Goal: Transaction & Acquisition: Purchase product/service

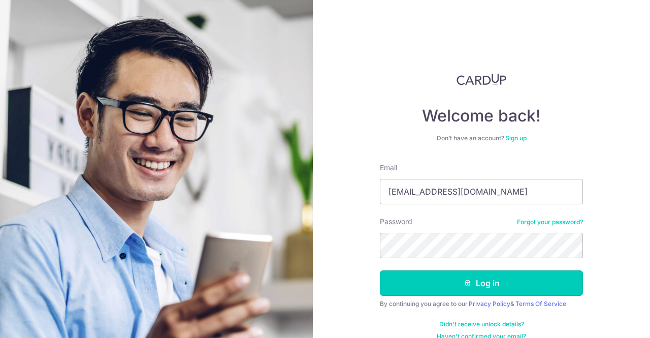
click at [522, 285] on button "Log in" at bounding box center [481, 282] width 203 height 25
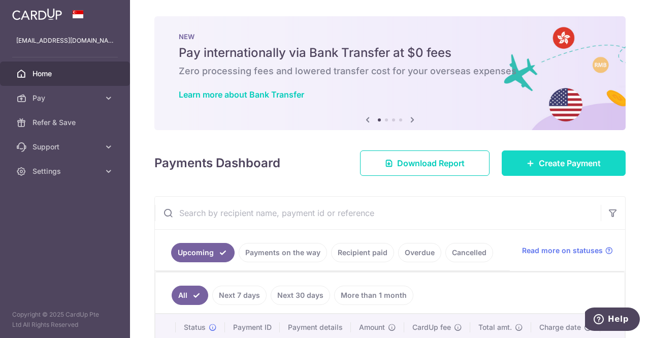
click at [526, 163] on icon at bounding box center [530, 163] width 8 height 8
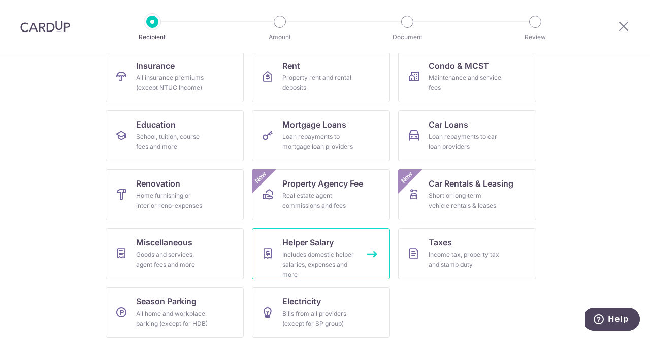
scroll to position [116, 0]
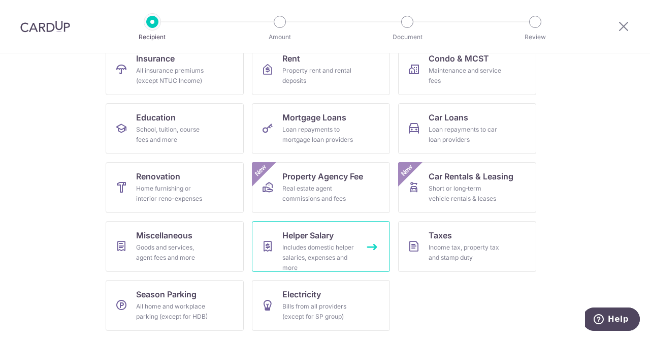
click at [337, 240] on link "Helper Salary Includes domestic helper salaries, expenses and more" at bounding box center [321, 246] width 138 height 51
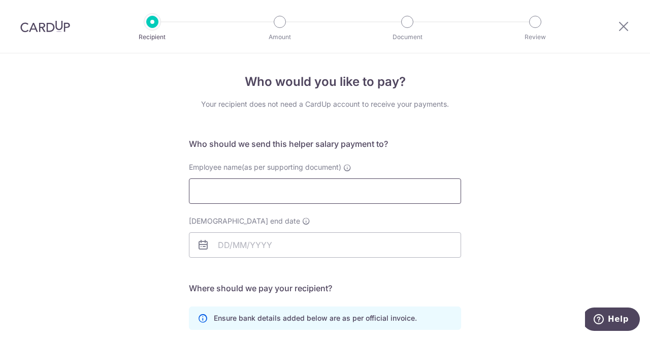
click at [319, 182] on input "Employee name(as per supporting document)" at bounding box center [325, 190] width 272 height 25
type input "Jumiatin"
click at [252, 243] on input "Employment contract end date" at bounding box center [325, 243] width 272 height 25
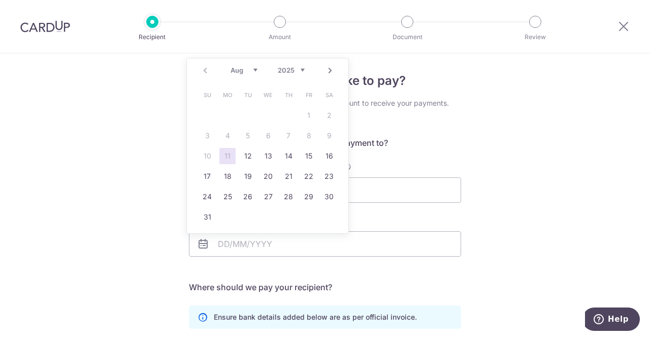
click at [330, 71] on link "Next" at bounding box center [330, 70] width 12 height 12
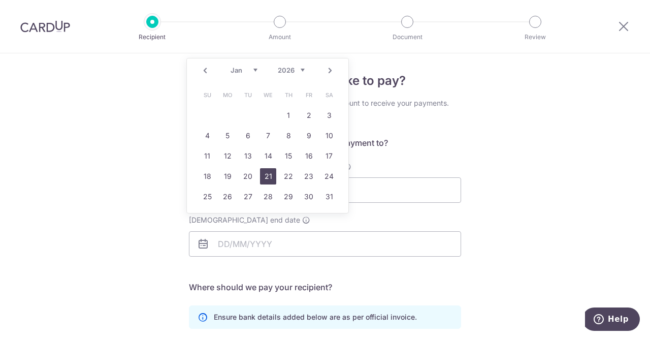
click at [265, 172] on link "21" at bounding box center [268, 176] width 16 height 16
type input "[DATE]"
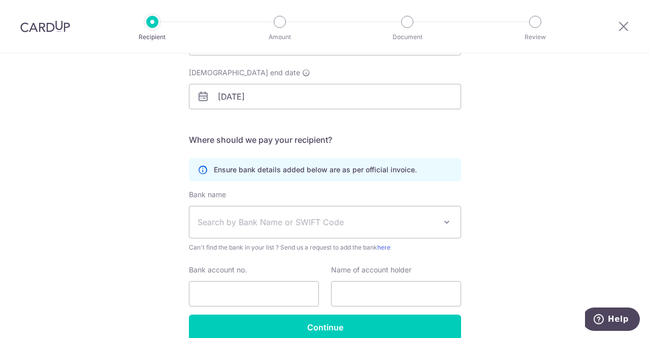
click at [426, 214] on span "Search by Bank Name or SWIFT Code" at bounding box center [324, 221] width 271 height 31
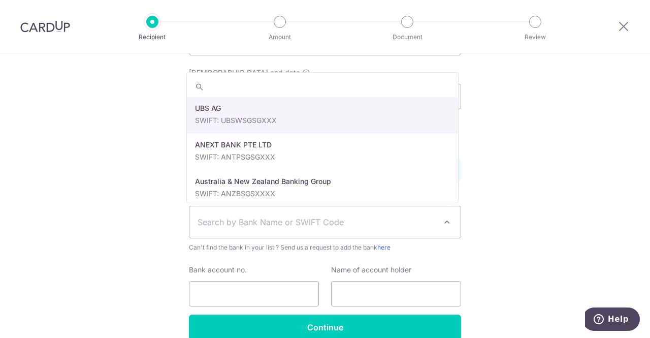
scroll to position [149, 0]
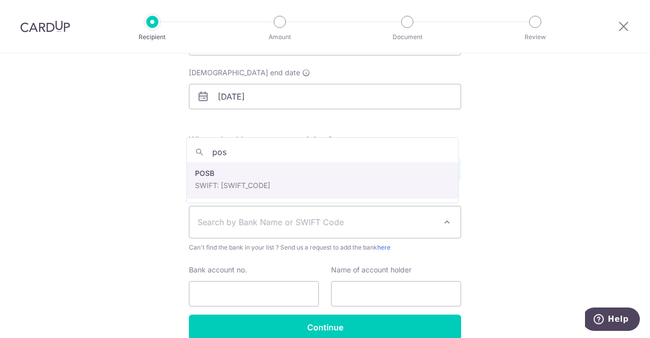
type input "pos"
select select "19"
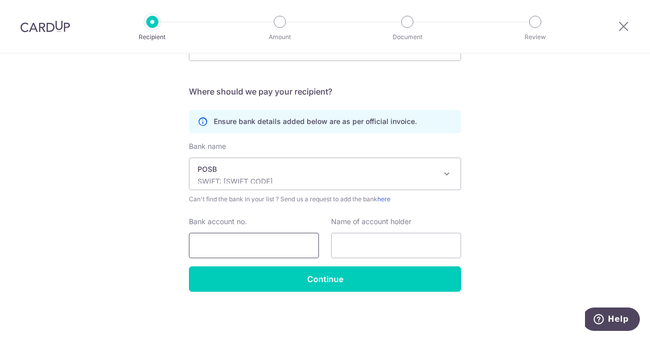
scroll to position [198, 0]
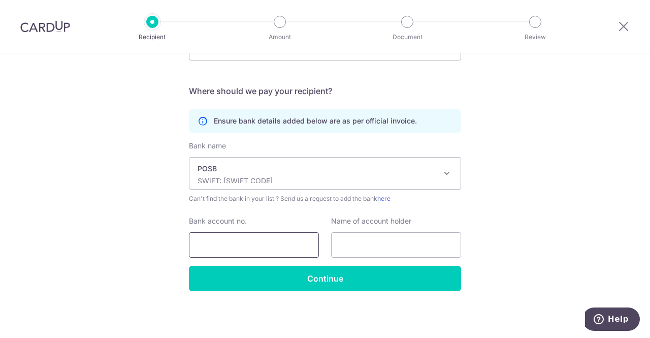
click at [274, 240] on input "Bank account no." at bounding box center [254, 244] width 130 height 25
paste input "453038556"
type input "453038556"
click at [364, 244] on input "text" at bounding box center [396, 244] width 130 height 25
paste input "Jumiatin"
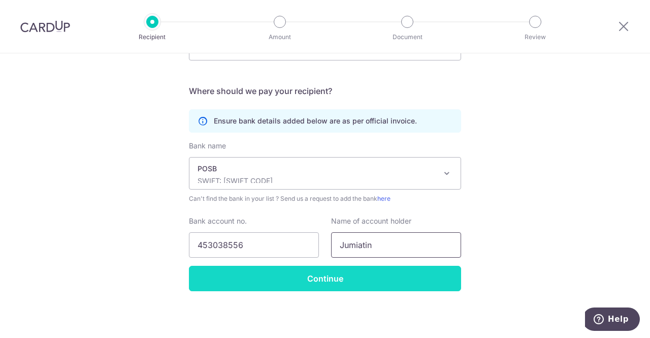
type input "Jumiatin"
click at [361, 270] on input "Continue" at bounding box center [325, 277] width 272 height 25
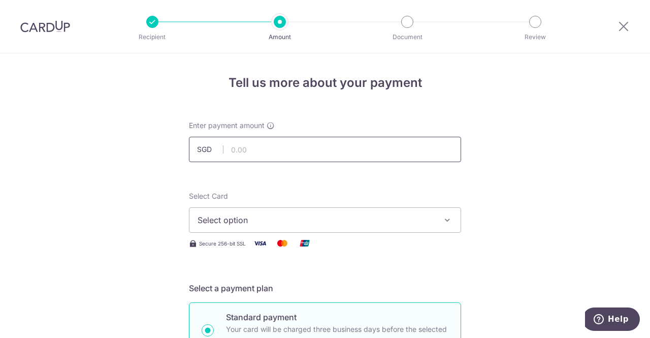
click at [316, 147] on input "text" at bounding box center [325, 149] width 272 height 25
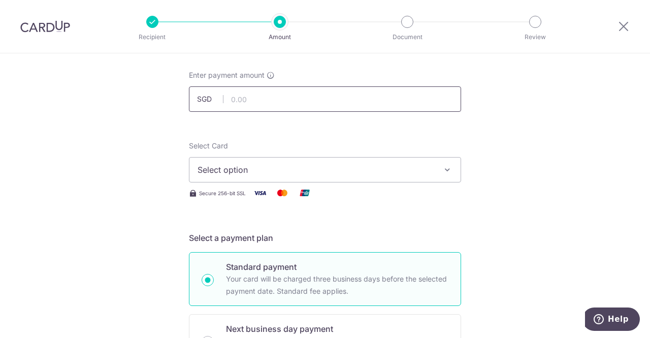
scroll to position [51, 0]
type input "681.00"
click at [305, 160] on button "Select option" at bounding box center [325, 168] width 272 height 25
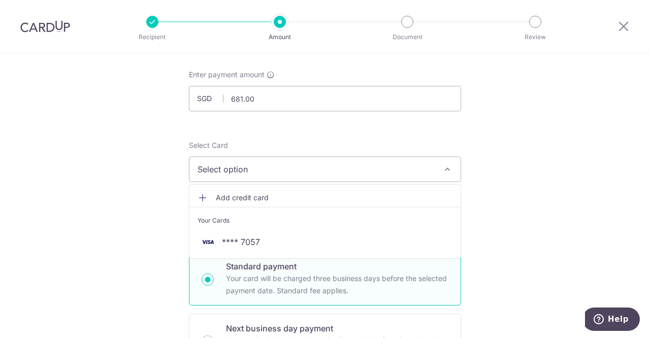
click at [271, 196] on span "Add credit card" at bounding box center [334, 197] width 237 height 10
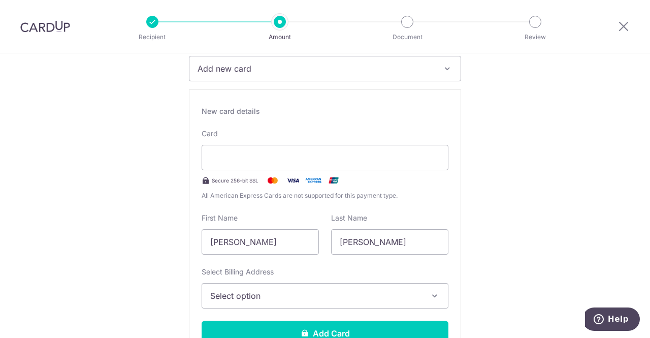
scroll to position [152, 0]
click at [262, 147] on div at bounding box center [325, 156] width 247 height 25
type input "LEE WEI JIAN EDMUND"
click at [332, 295] on span "Select option" at bounding box center [315, 295] width 211 height 12
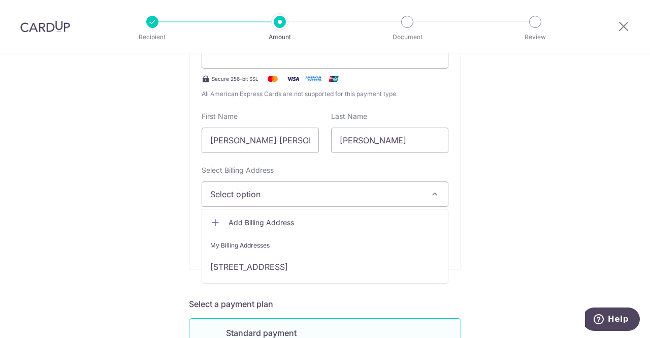
scroll to position [253, 0]
click at [374, 219] on span "Add Billing Address" at bounding box center [333, 222] width 211 height 10
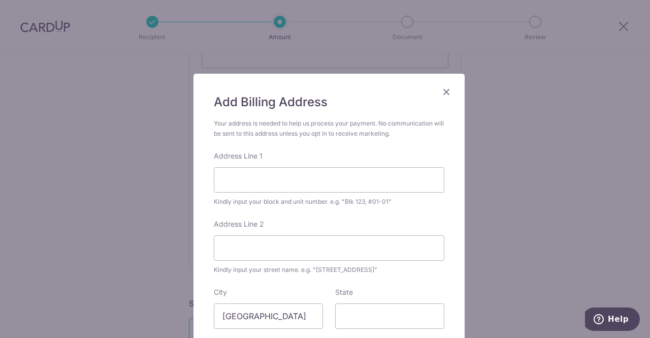
click at [214, 192] on div at bounding box center [214, 192] width 0 height 0
type input "402A, FERNVALE LANE, #21-207"
type input "791402"
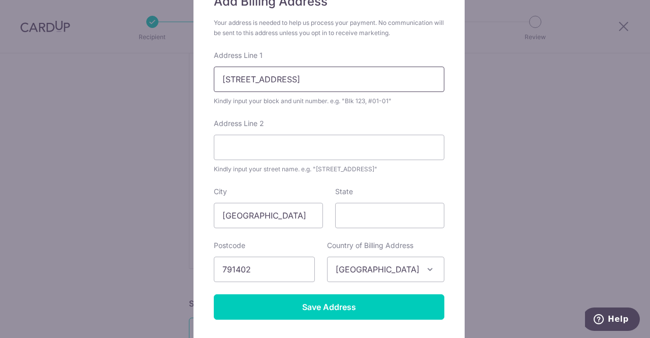
scroll to position [101, 0]
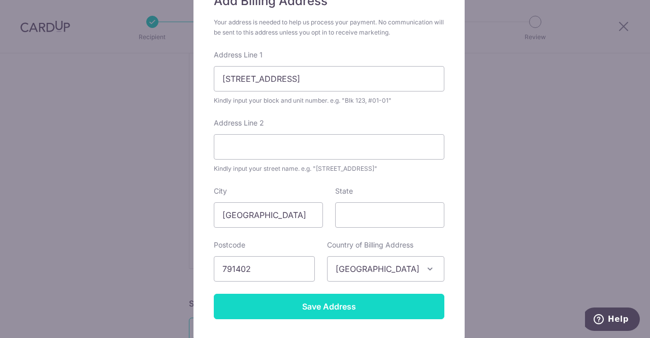
click at [323, 308] on input "Save Address" at bounding box center [329, 305] width 230 height 25
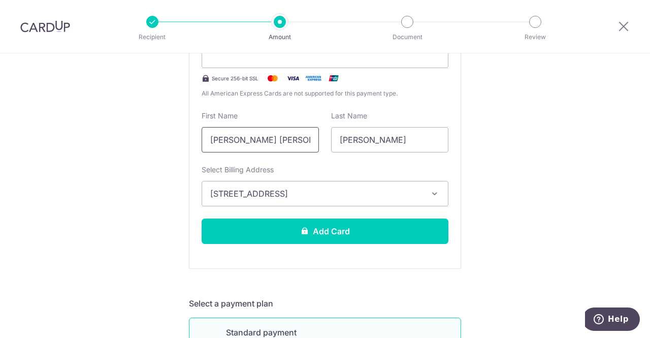
drag, startPoint x: 312, startPoint y: 137, endPoint x: 166, endPoint y: 134, distance: 146.2
type input "EDMUND"
type input "LEE"
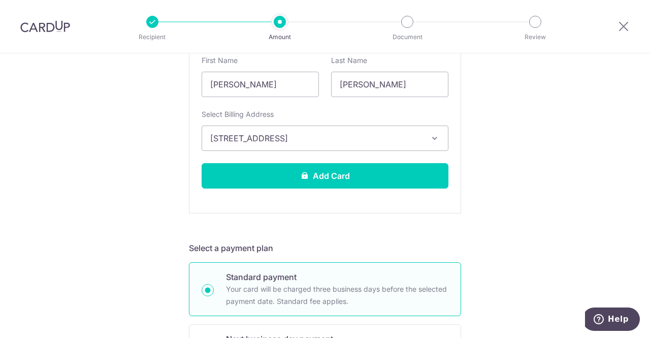
scroll to position [308, 0]
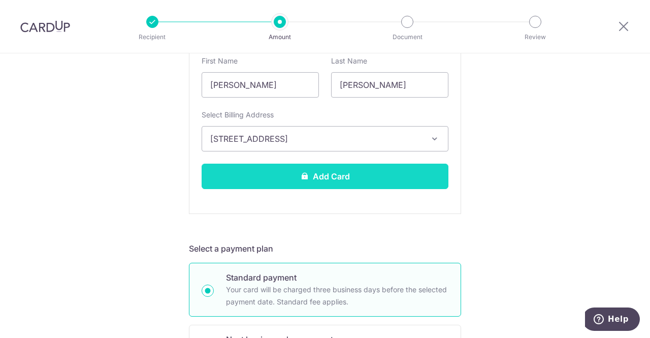
click at [415, 171] on button "Add Card" at bounding box center [325, 175] width 247 height 25
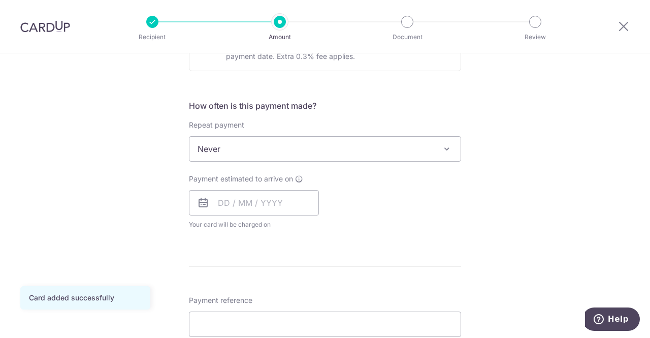
scroll to position [347, 0]
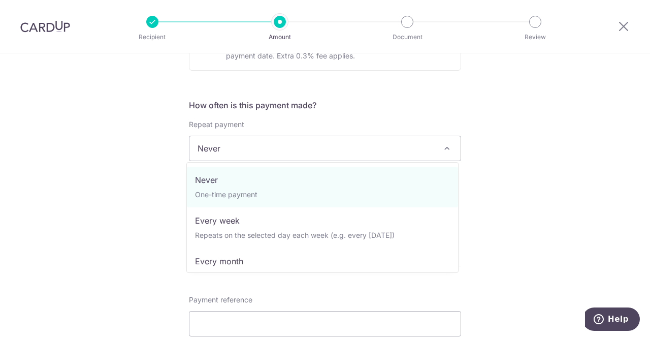
click at [352, 151] on span "Never" at bounding box center [324, 148] width 271 height 24
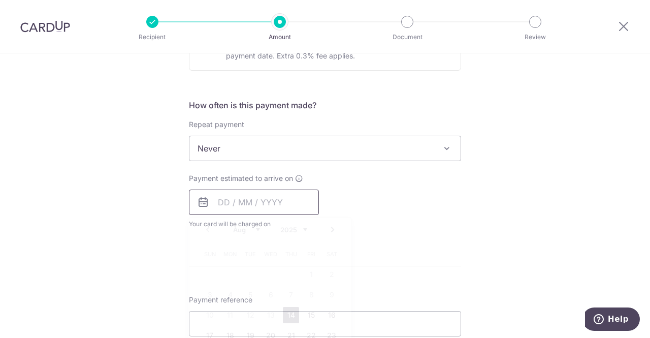
click at [265, 205] on input "text" at bounding box center [254, 201] width 130 height 25
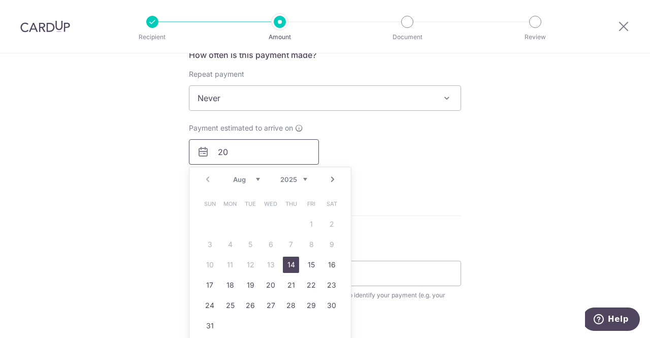
scroll to position [398, 0]
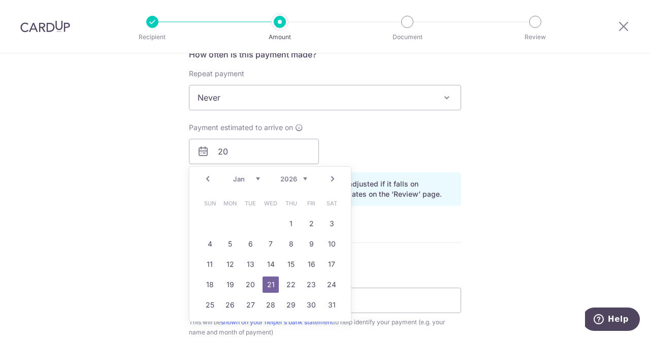
click at [368, 252] on form "Enter payment amount SGD 681.00 681.00 Card added successfully Select Card ****…" at bounding box center [325, 137] width 272 height 831
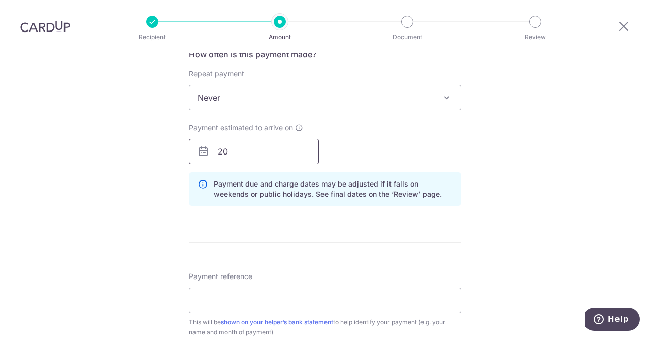
click at [272, 151] on input "20" at bounding box center [254, 151] width 130 height 25
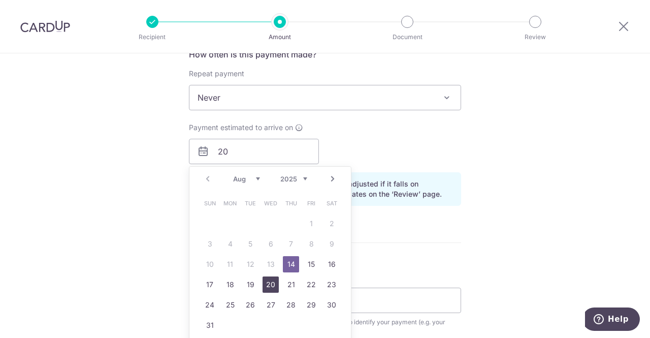
click at [270, 286] on link "20" at bounding box center [270, 284] width 16 height 16
type input "[DATE]"
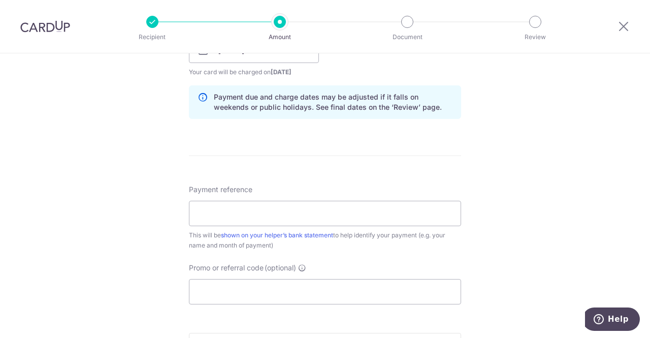
scroll to position [499, 0]
click at [392, 202] on input "Payment reference" at bounding box center [325, 212] width 272 height 25
type input "[DATE]"
click at [356, 292] on input "Promo or referral code (optional)" at bounding box center [325, 290] width 272 height 25
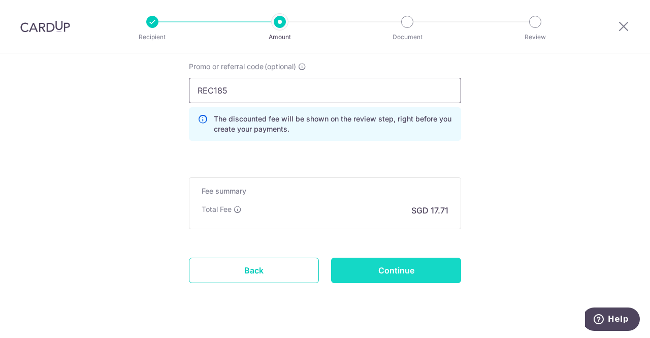
type input "REC185"
click at [373, 267] on input "Continue" at bounding box center [396, 269] width 130 height 25
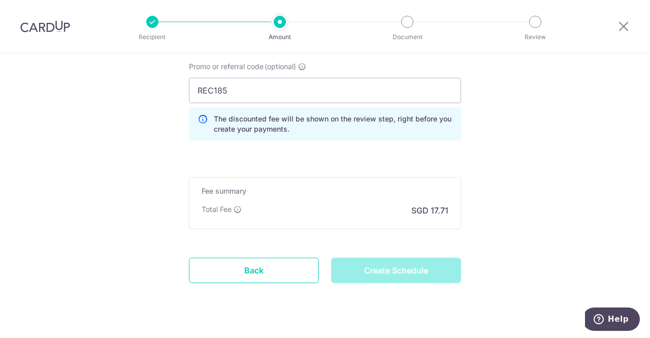
type input "Create Schedule"
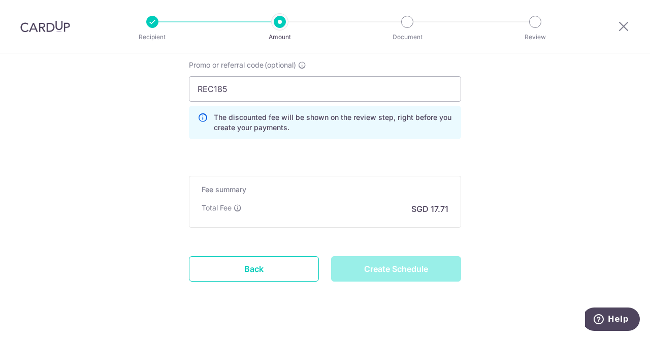
scroll to position [702, 0]
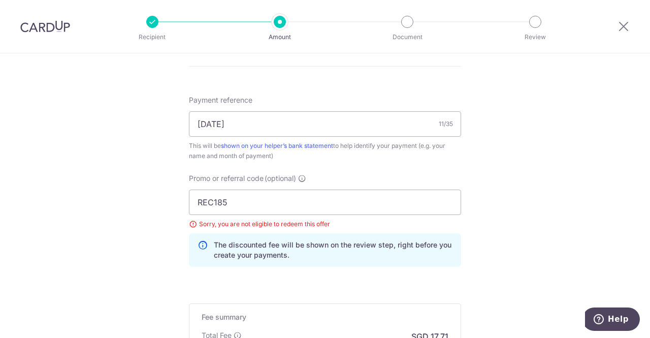
scroll to position [589, 0]
drag, startPoint x: 301, startPoint y: 205, endPoint x: 81, endPoint y: 196, distance: 220.5
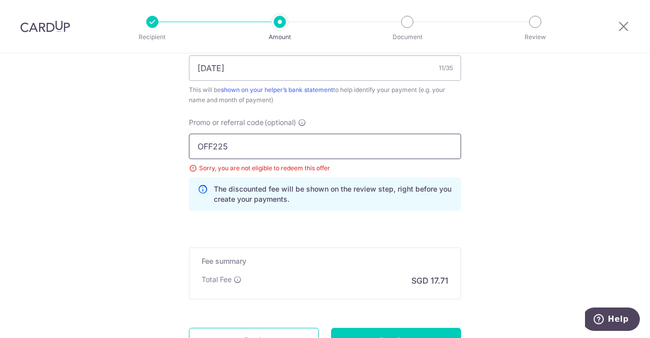
scroll to position [732, 0]
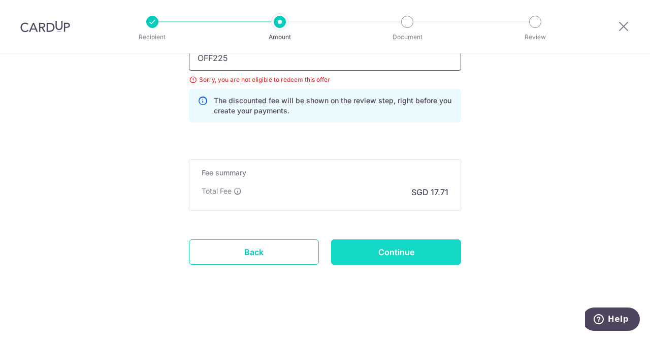
type input "OFF225"
click at [429, 251] on input "Continue" at bounding box center [396, 251] width 130 height 25
type input "Update Schedule"
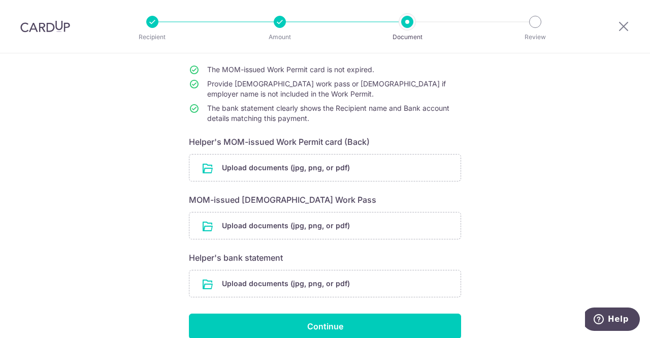
scroll to position [98, 0]
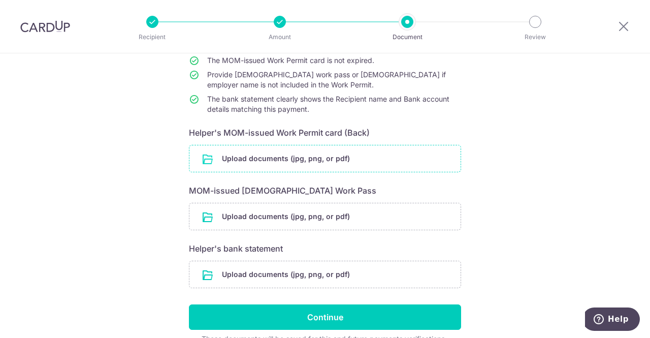
click at [362, 154] on input "file" at bounding box center [324, 158] width 271 height 26
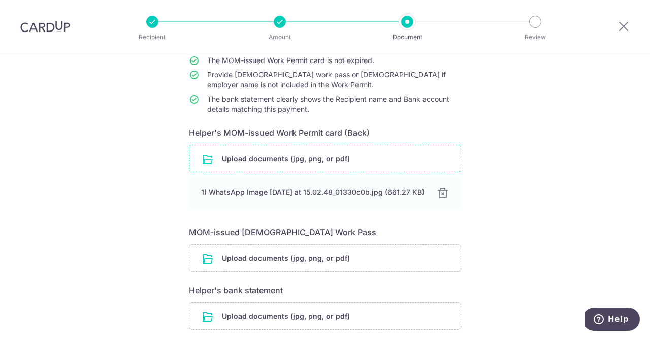
click at [564, 151] on div "Help us verify your payment Your supporting documents will enable us to approve…" at bounding box center [325, 194] width 650 height 478
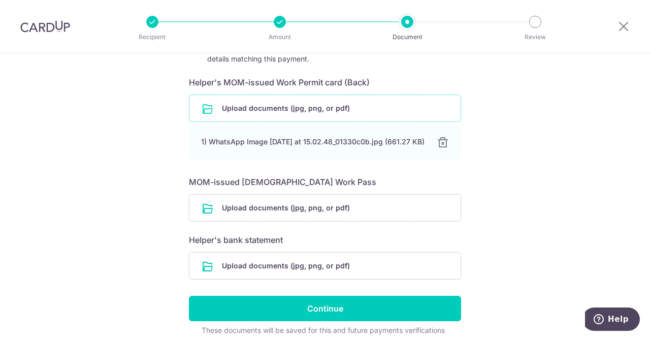
scroll to position [149, 0]
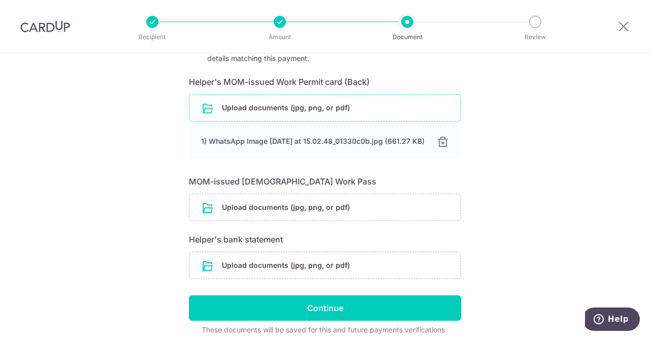
click at [625, 108] on div "Help us verify your payment Your supporting documents will enable us to approve…" at bounding box center [325, 143] width 650 height 478
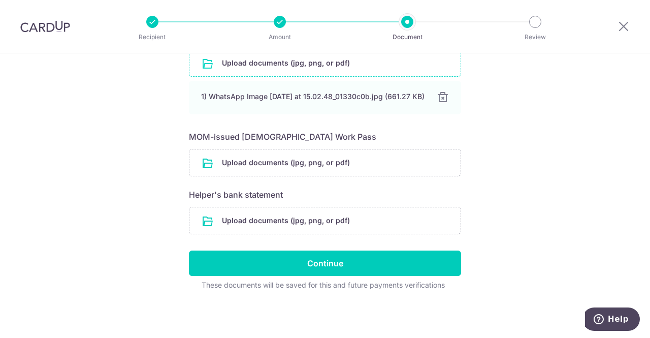
scroll to position [197, 0]
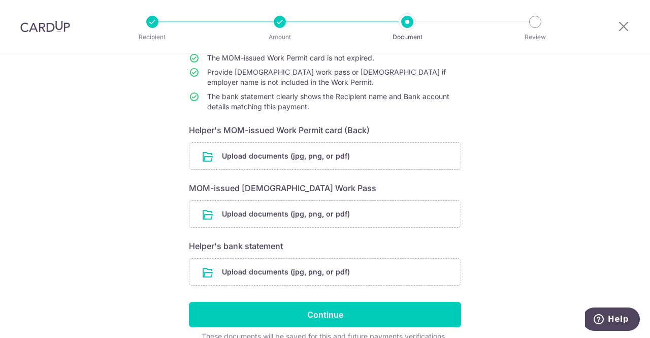
scroll to position [102, 0]
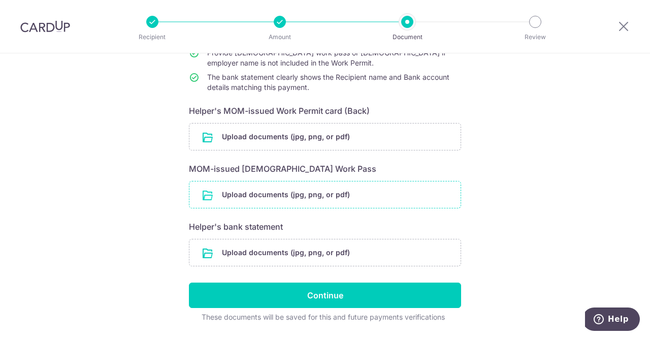
click at [334, 194] on input "file" at bounding box center [324, 194] width 271 height 26
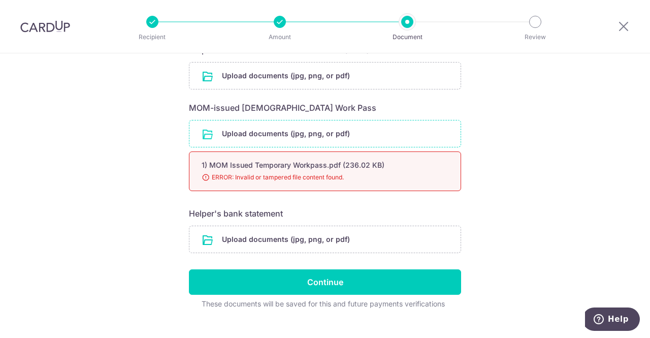
scroll to position [198, 0]
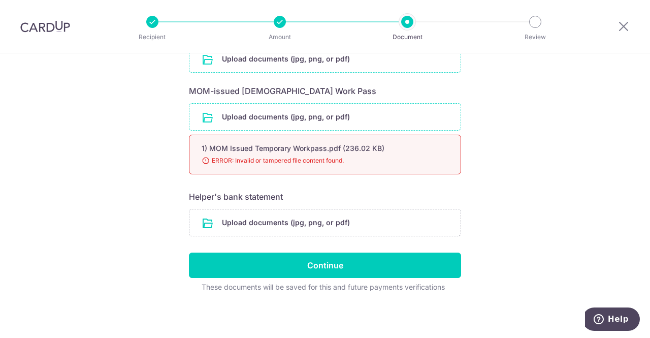
click at [403, 61] on input "file" at bounding box center [324, 59] width 271 height 26
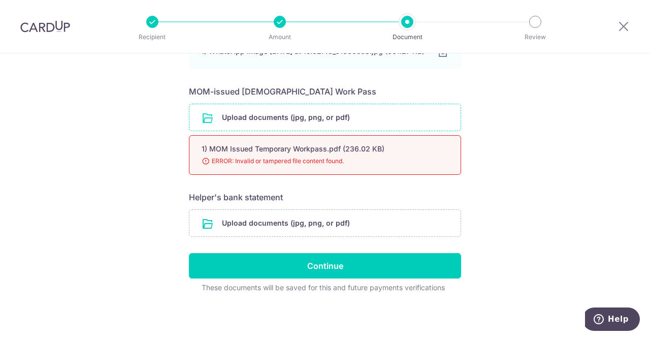
scroll to position [245, 0]
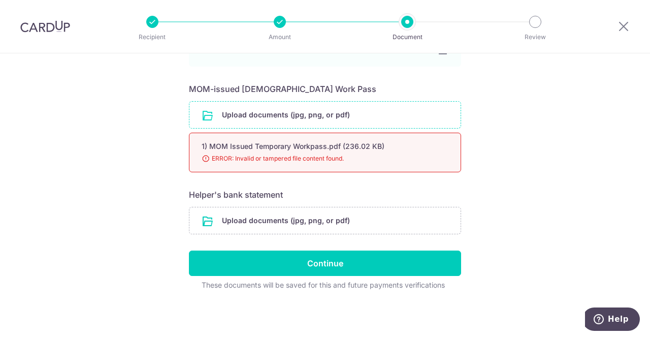
click at [430, 281] on div "These documents will be saved for this and future payments verifications" at bounding box center [323, 285] width 268 height 10
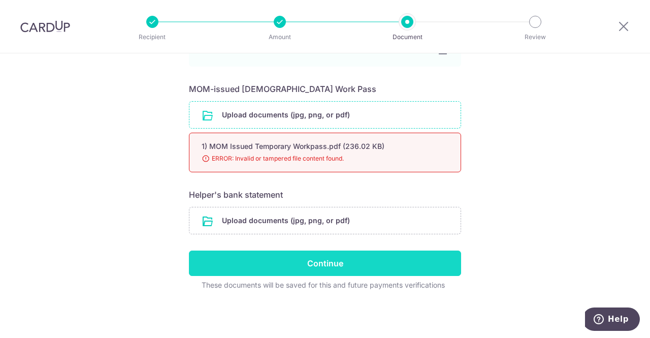
click at [438, 259] on input "Continue" at bounding box center [325, 262] width 272 height 25
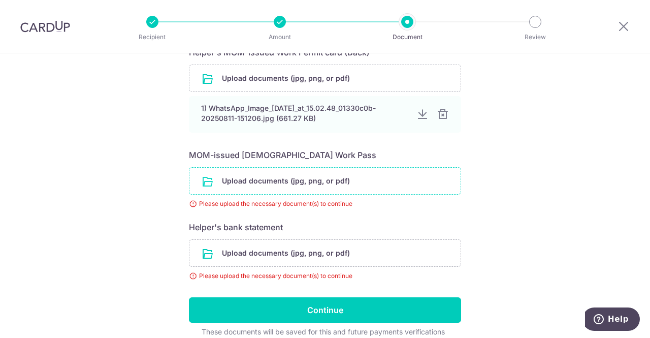
click at [246, 179] on input "file" at bounding box center [324, 180] width 271 height 26
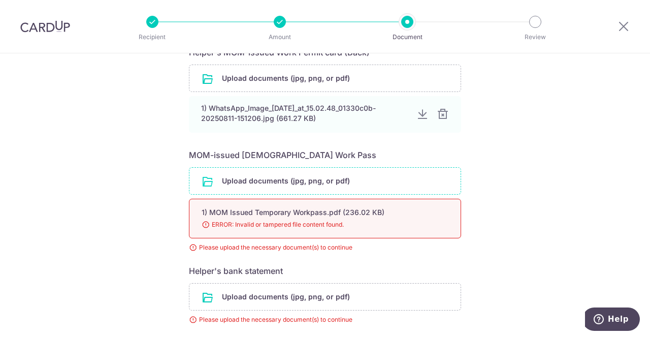
click at [424, 192] on input "file" at bounding box center [324, 180] width 271 height 26
click at [538, 217] on div "Help us verify your payment Your supporting documents will enable us to approve…" at bounding box center [325, 92] width 650 height 673
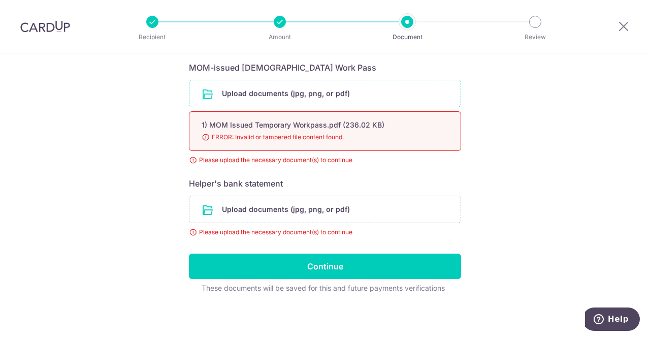
scroll to position [386, 0]
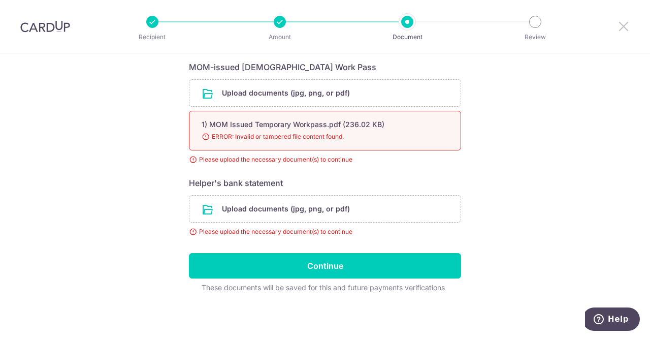
click at [626, 29] on icon at bounding box center [623, 26] width 12 height 13
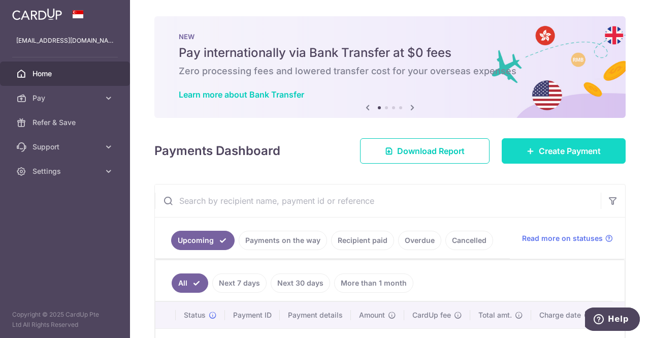
click at [554, 145] on span "Create Payment" at bounding box center [570, 151] width 62 height 12
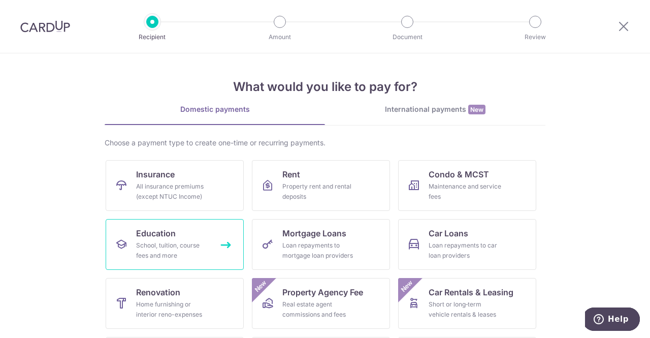
click at [193, 235] on link "Education School, tuition, course fees and more" at bounding box center [175, 244] width 138 height 51
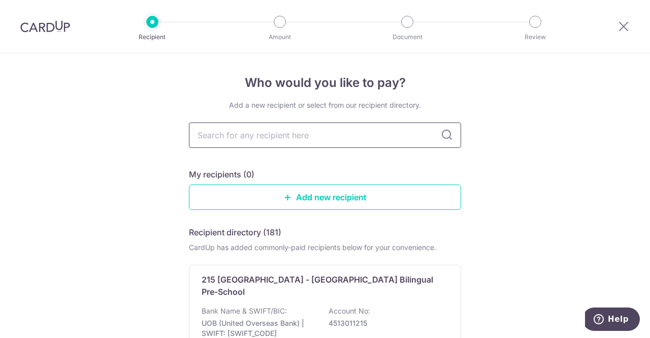
drag, startPoint x: 0, startPoint y: 0, endPoint x: 298, endPoint y: 137, distance: 327.9
click at [298, 137] on input "text" at bounding box center [325, 134] width 272 height 25
type input "mindchamps"
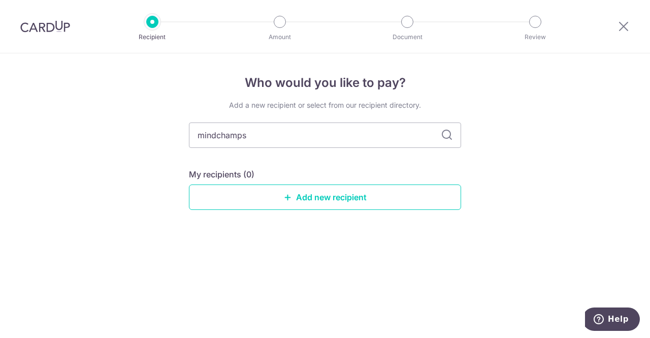
type input "mindchamp"
type input "m"
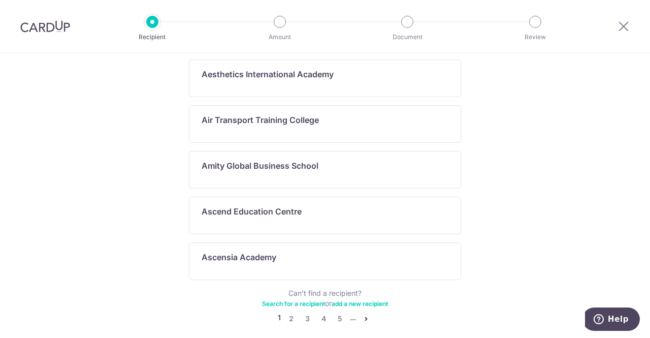
scroll to position [588, 0]
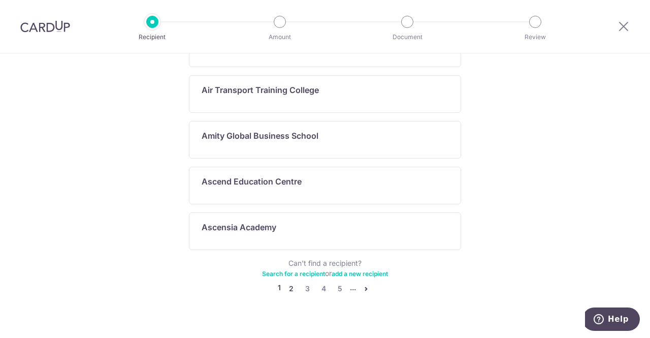
click at [288, 282] on link "2" at bounding box center [291, 288] width 12 height 12
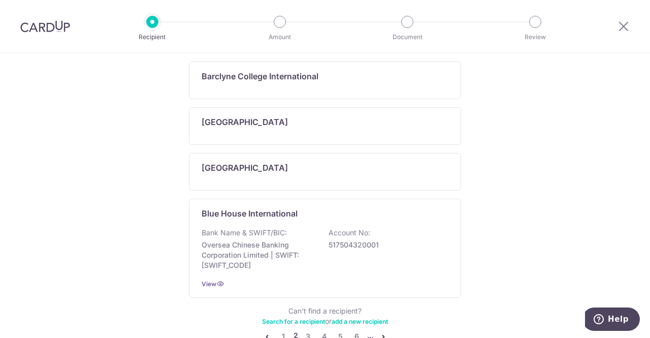
scroll to position [650, 0]
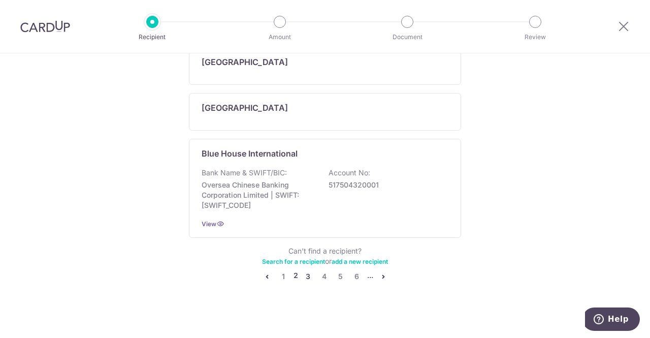
click at [303, 271] on link "3" at bounding box center [308, 276] width 12 height 12
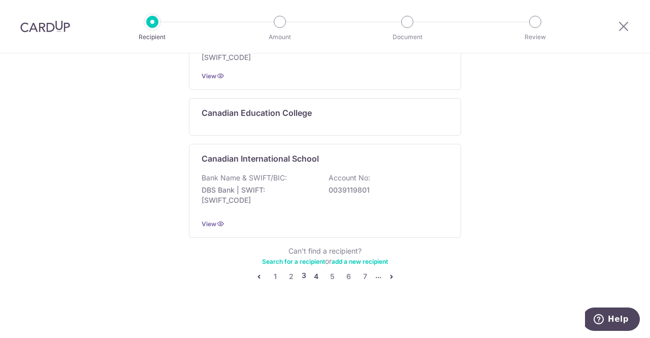
click at [315, 270] on link "4" at bounding box center [316, 276] width 12 height 12
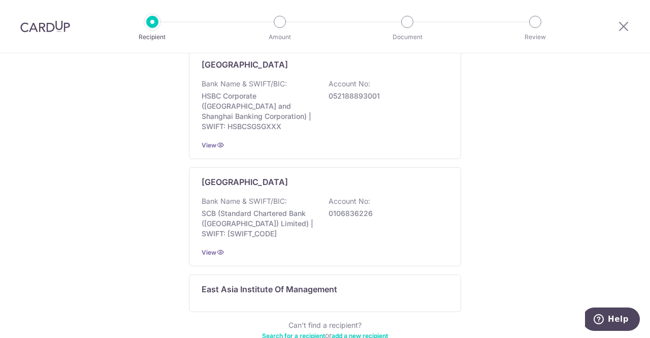
scroll to position [655, 0]
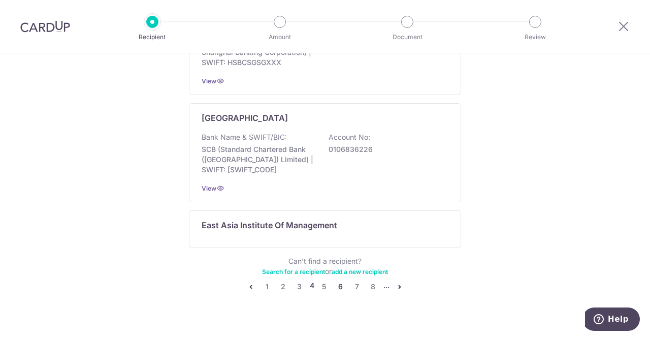
click at [336, 280] on link "6" at bounding box center [340, 286] width 12 height 12
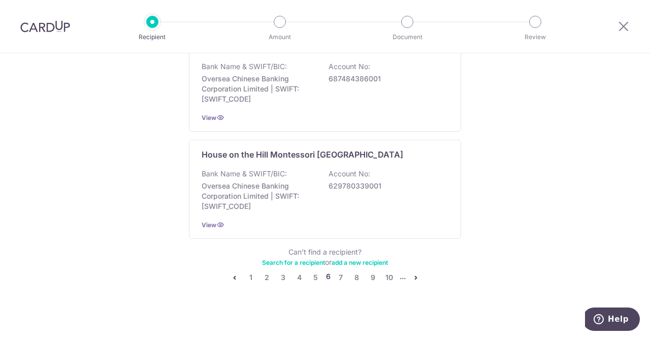
scroll to position [782, 0]
click at [338, 271] on link "7" at bounding box center [340, 277] width 12 height 12
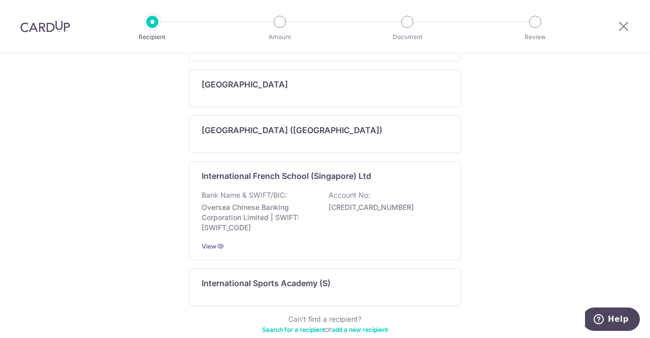
scroll to position [650, 0]
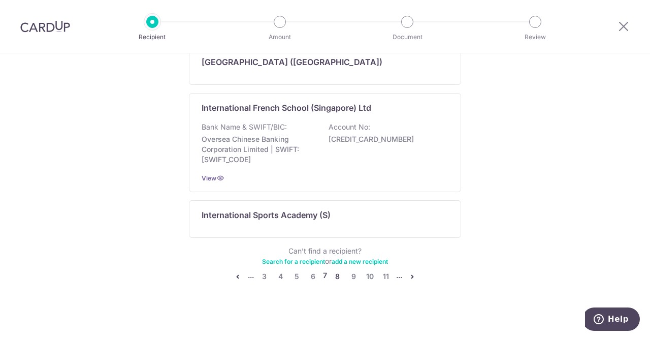
click at [335, 273] on link "8" at bounding box center [337, 276] width 12 height 12
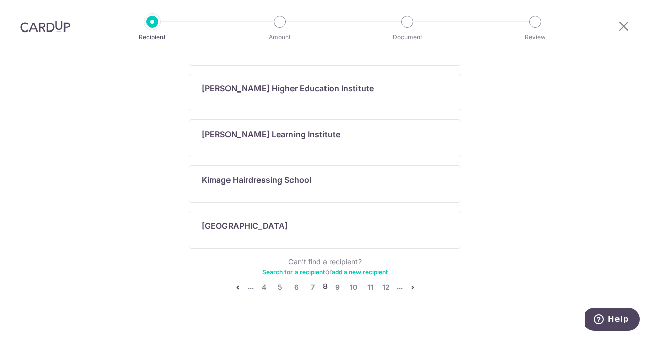
scroll to position [711, 0]
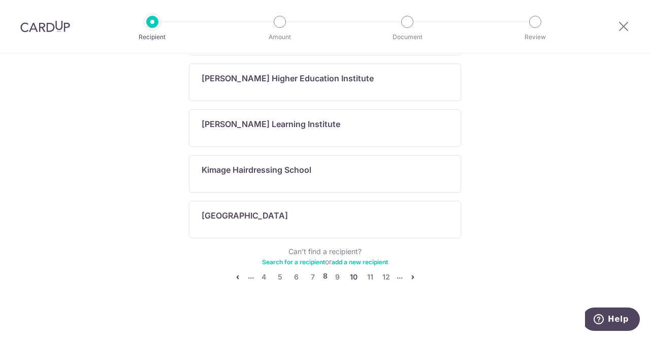
click at [349, 273] on link "10" at bounding box center [354, 277] width 12 height 12
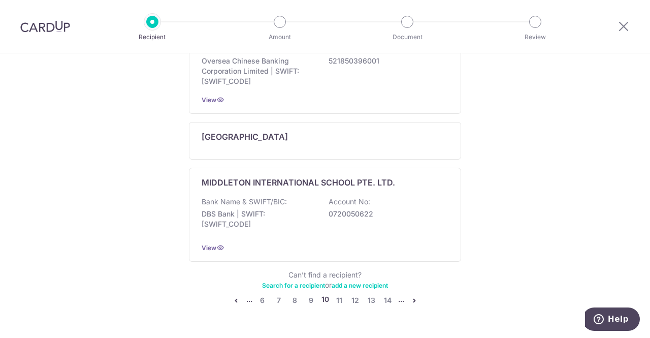
scroll to position [833, 0]
click at [339, 293] on link "11" at bounding box center [339, 299] width 12 height 12
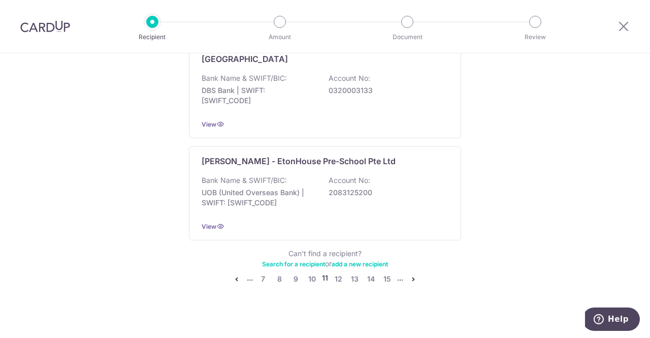
scroll to position [823, 0]
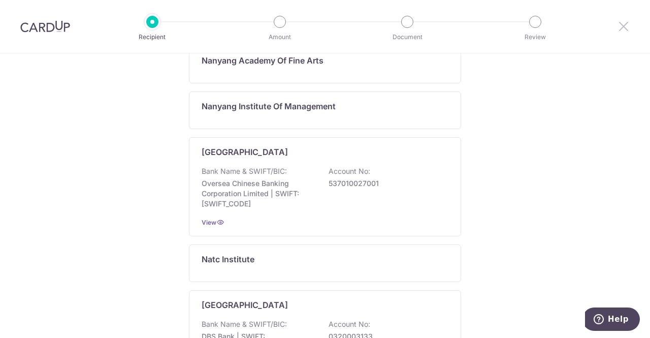
click at [618, 27] on icon at bounding box center [623, 26] width 12 height 13
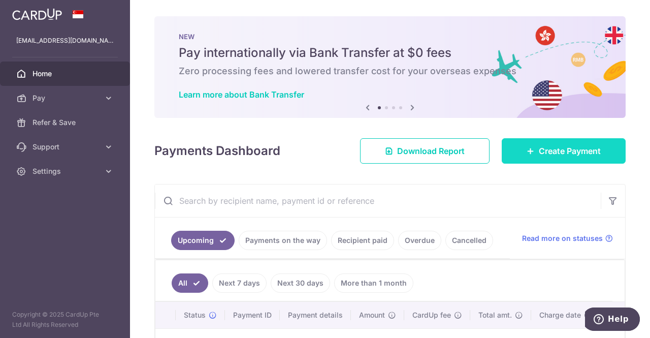
click at [545, 153] on span "Create Payment" at bounding box center [570, 151] width 62 height 12
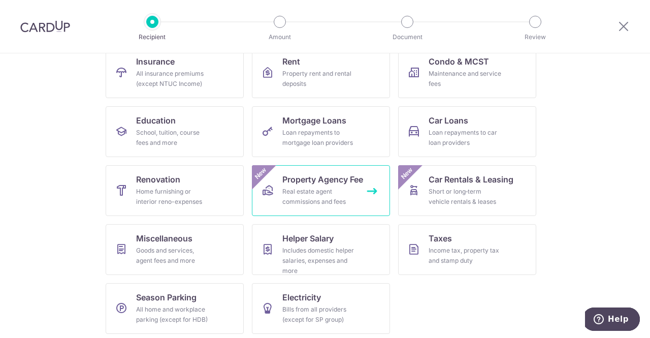
scroll to position [116, 0]
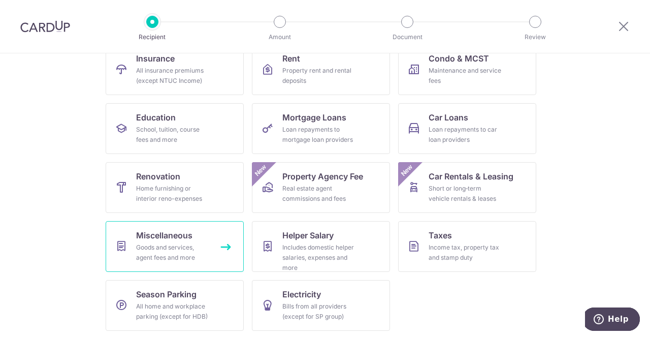
click at [208, 244] on link "Miscellaneous Goods and services, agent fees and more" at bounding box center [175, 246] width 138 height 51
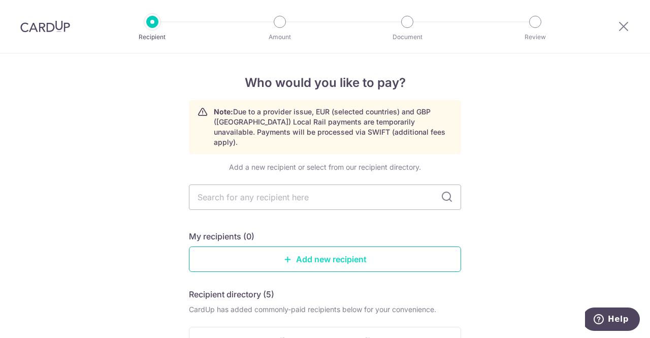
click at [298, 246] on link "Add new recipient" at bounding box center [325, 258] width 272 height 25
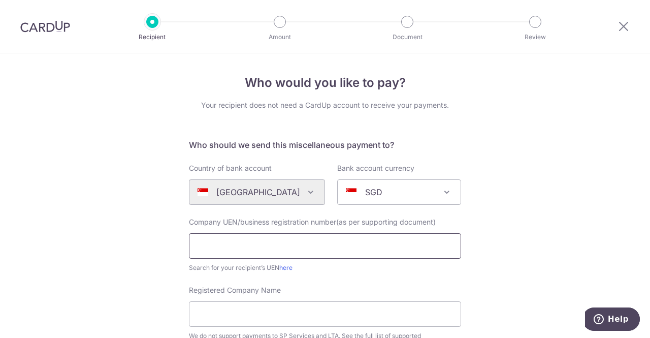
click at [283, 241] on input "text" at bounding box center [325, 245] width 272 height 25
paste input "201435698D"
type input "201435698D"
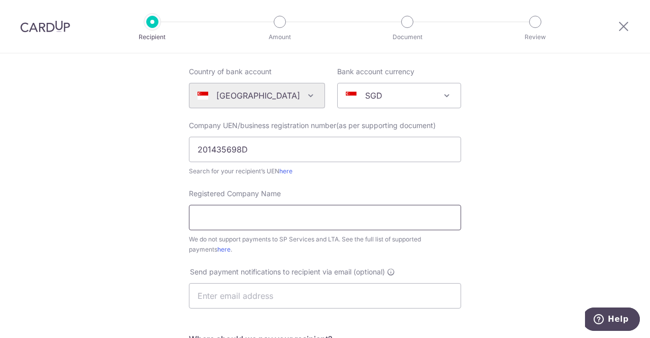
click at [325, 221] on input "Registered Company Name" at bounding box center [325, 217] width 272 height 25
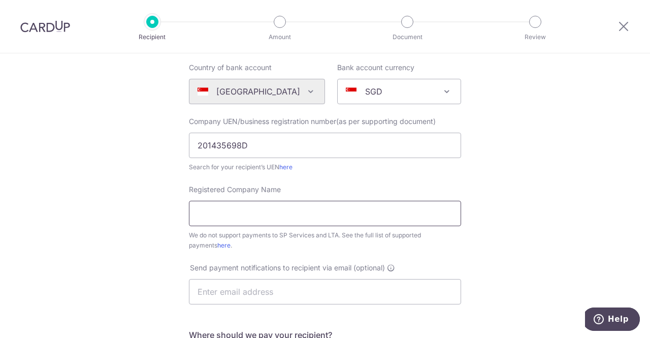
scroll to position [100, 0]
click at [373, 297] on input "text" at bounding box center [325, 291] width 272 height 25
type input "[EMAIL_ADDRESS][DOMAIN_NAME]"
click at [390, 185] on div "Registered Company Name We do not support payments to SP Services and LTA. See …" at bounding box center [325, 217] width 272 height 66
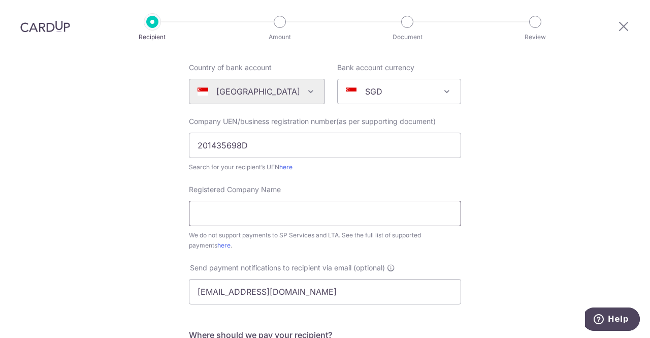
scroll to position [0, 0]
type input "MindChamps Allied Care"
click at [541, 205] on div "Who would you like to pay? Your recipient does not need a CardUp account to rec…" at bounding box center [325, 267] width 650 height 629
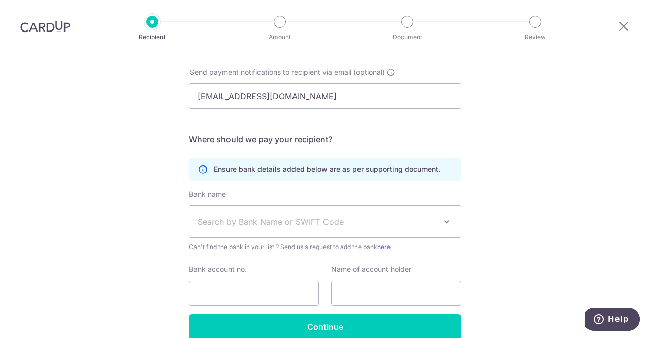
scroll to position [296, 0]
click at [563, 214] on div "Who would you like to pay? Your recipient does not need a CardUp account to rec…" at bounding box center [325, 71] width 650 height 629
click at [423, 222] on span "Search by Bank Name or SWIFT Code" at bounding box center [316, 221] width 239 height 12
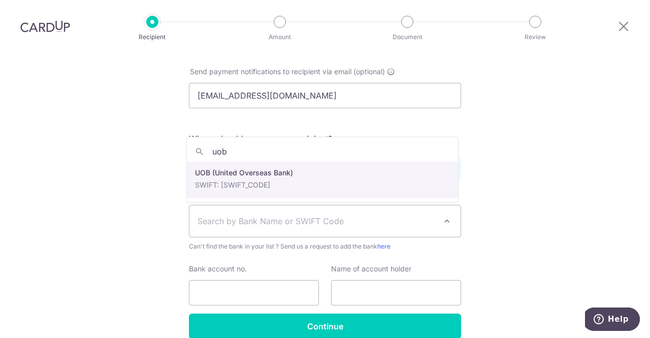
type input "uob"
select select "18"
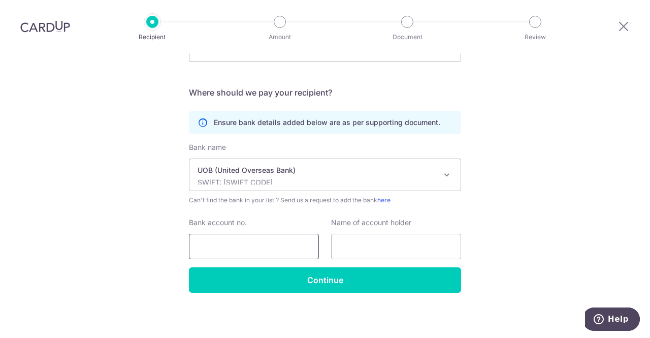
scroll to position [344, 0]
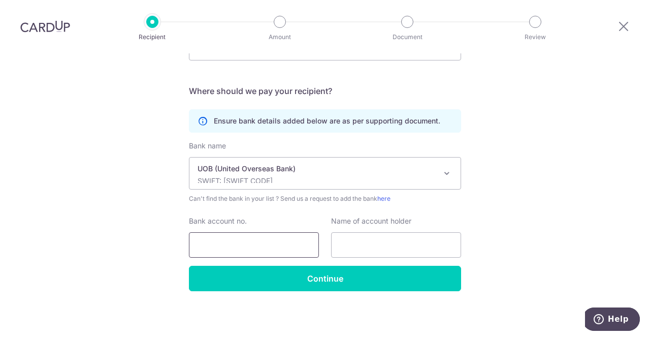
click at [288, 241] on input "Bank account no." at bounding box center [254, 244] width 130 height 25
paste input "3873066170"
type input "3873066170"
click at [343, 233] on input "text" at bounding box center [396, 244] width 130 height 25
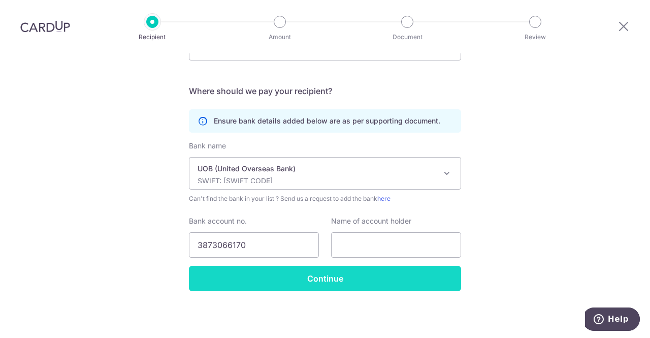
click at [441, 284] on input "Continue" at bounding box center [325, 277] width 272 height 25
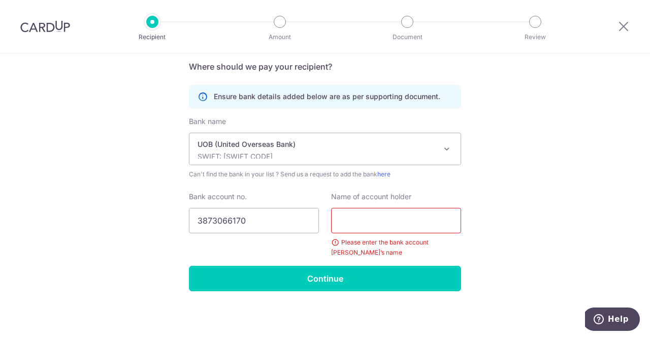
click at [384, 212] on input "text" at bounding box center [396, 220] width 130 height 25
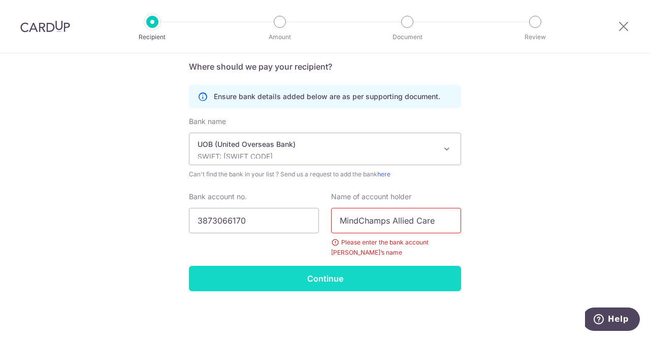
type input "MindChamps Allied Care"
click at [364, 271] on input "Continue" at bounding box center [325, 277] width 272 height 25
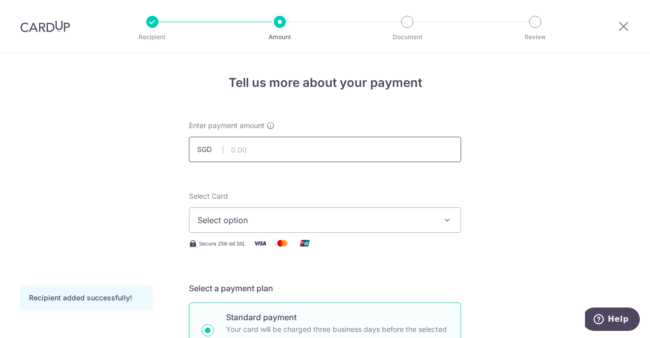
click at [358, 150] on input "text" at bounding box center [325, 149] width 272 height 25
click at [345, 215] on span "Select option" at bounding box center [315, 220] width 237 height 12
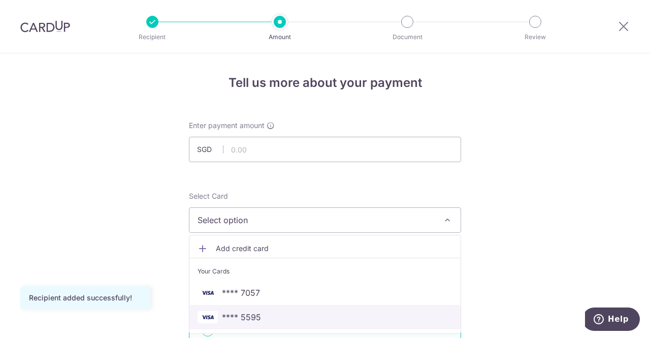
click at [247, 312] on span "**** 5595" at bounding box center [241, 317] width 39 height 12
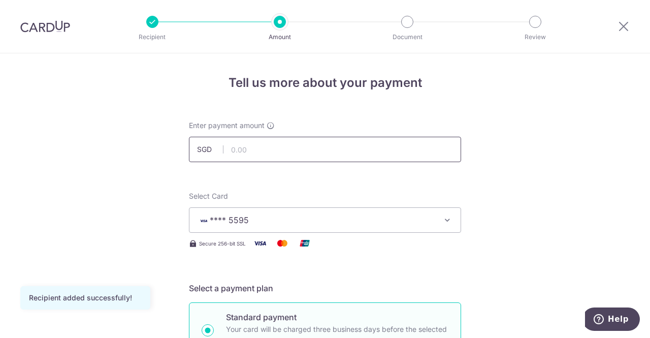
click at [376, 150] on input "text" at bounding box center [325, 149] width 272 height 25
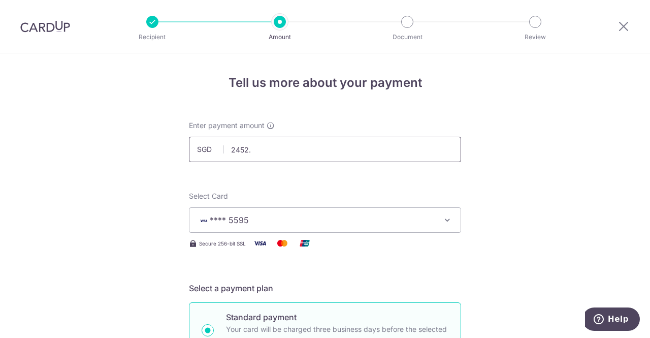
type input "2452.5"
type input "2,452.50"
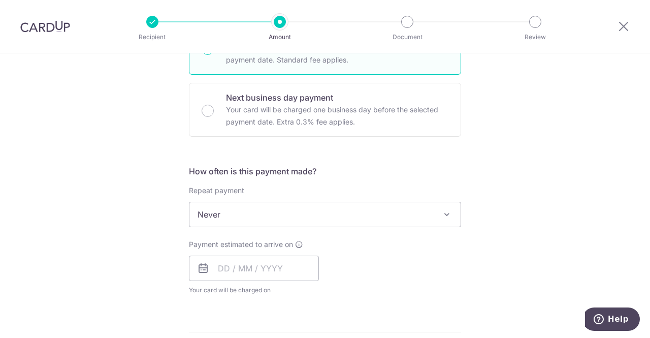
scroll to position [282, 0]
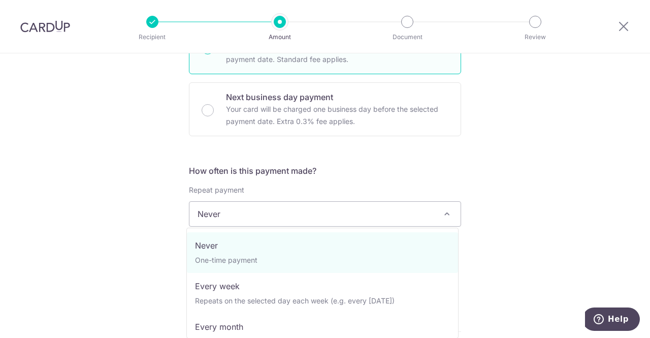
click at [428, 211] on span "Never" at bounding box center [324, 214] width 271 height 24
click at [493, 186] on div "Tell us more about your payment Enter payment amount SGD 2,452.50 2452.50 Recip…" at bounding box center [325, 231] width 650 height 918
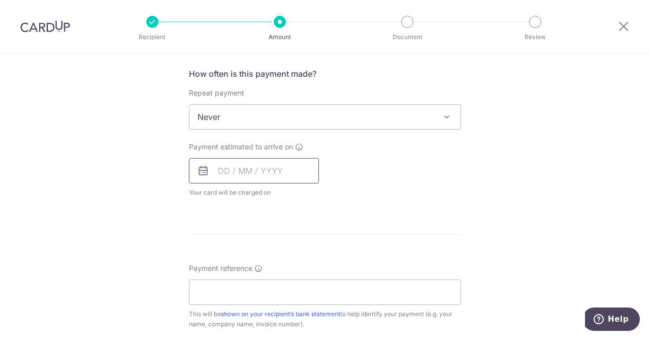
scroll to position [379, 0]
click at [293, 169] on input "text" at bounding box center [254, 169] width 130 height 25
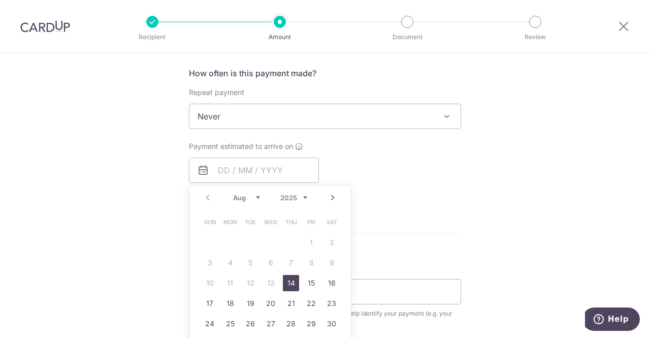
click at [517, 165] on div "Tell us more about your payment Enter payment amount SGD 2,452.50 2452.50 Recip…" at bounding box center [325, 133] width 650 height 918
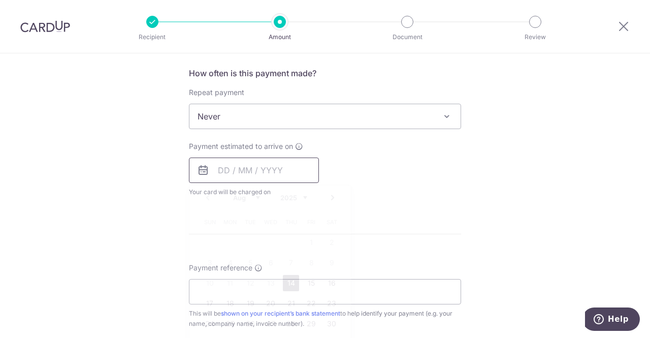
click at [263, 173] on input "text" at bounding box center [254, 169] width 130 height 25
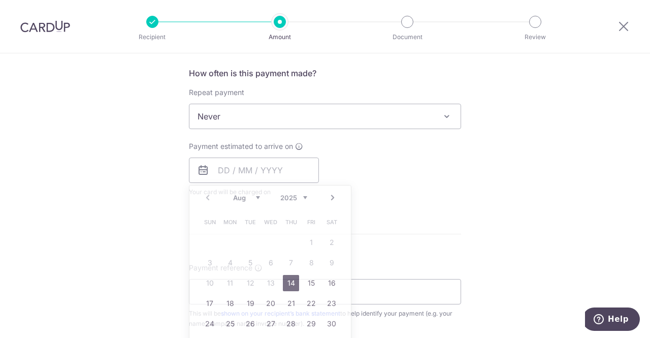
click at [483, 185] on div "Tell us more about your payment Enter payment amount SGD 2,452.50 2452.50 Recip…" at bounding box center [325, 133] width 650 height 918
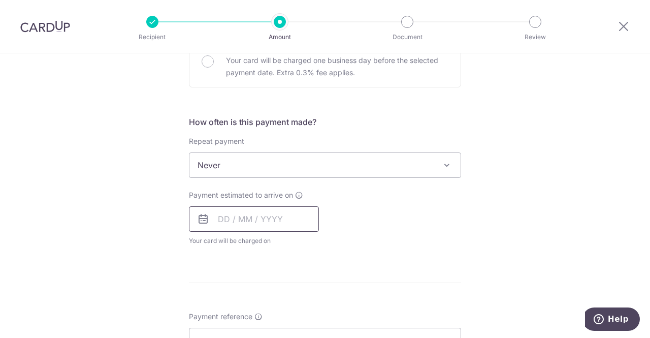
click at [233, 213] on input "text" at bounding box center [254, 218] width 130 height 25
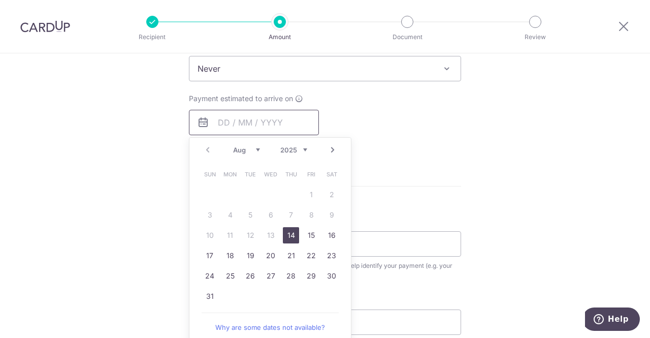
scroll to position [427, 0]
click at [249, 267] on link "26" at bounding box center [250, 275] width 16 height 16
type input "[DATE]"
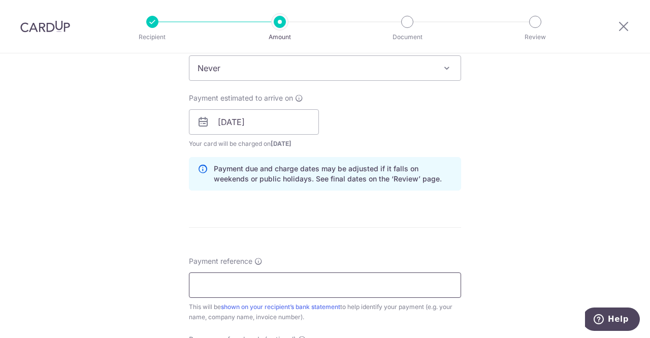
click at [326, 283] on input "Payment reference" at bounding box center [325, 284] width 272 height 25
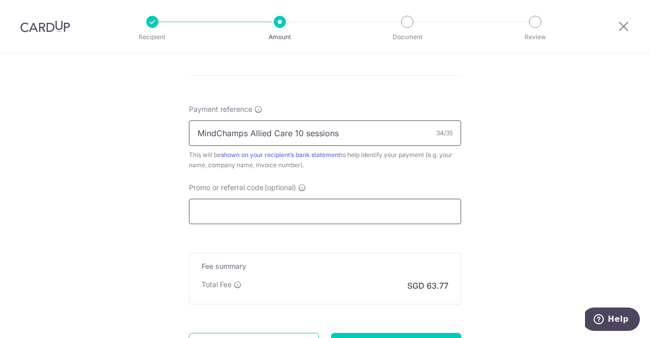
scroll to position [580, 0]
type input "MindChamps Allied Care 10 sessions"
click at [292, 198] on input "Promo or referral code (optional)" at bounding box center [325, 210] width 272 height 25
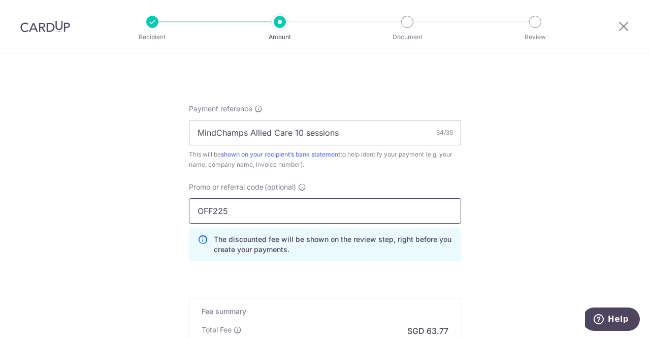
type input "OFF225"
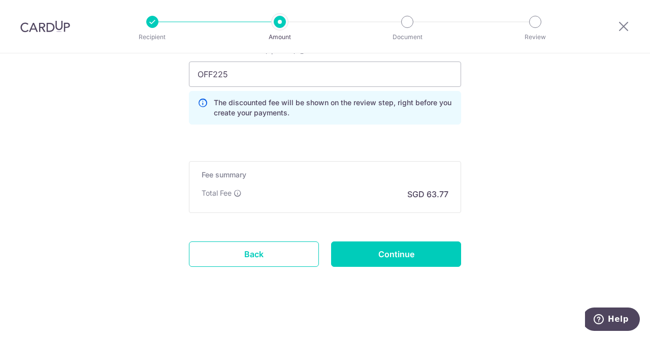
scroll to position [718, 0]
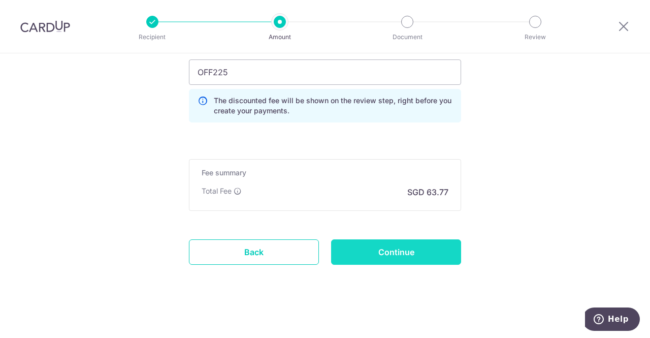
click at [424, 249] on input "Continue" at bounding box center [396, 251] width 130 height 25
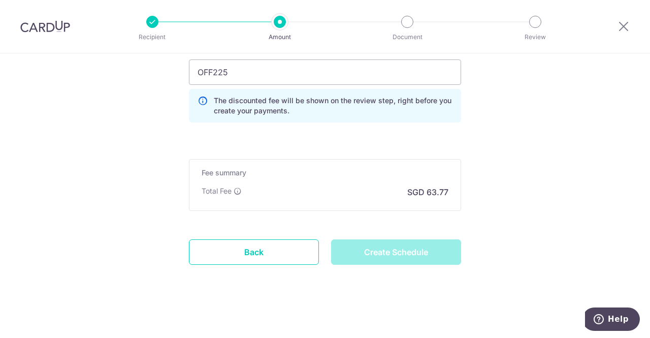
type input "Create Schedule"
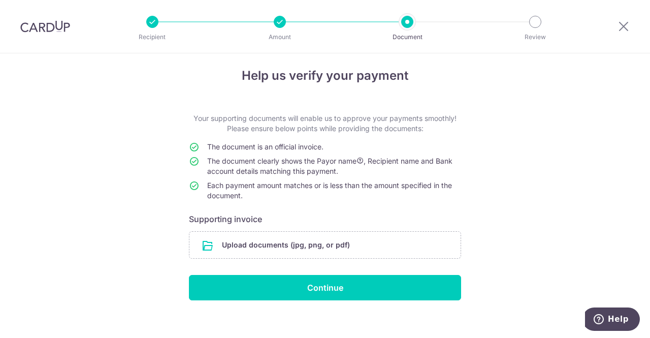
scroll to position [16, 0]
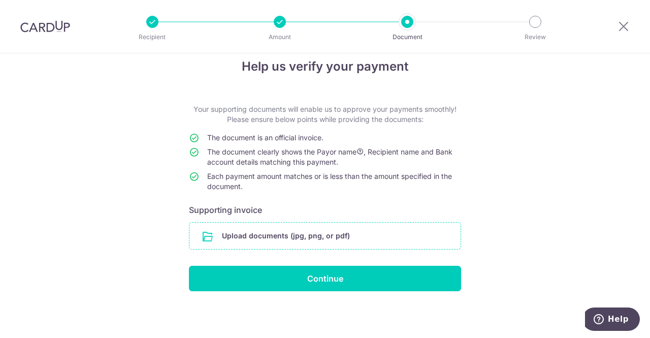
click at [355, 234] on input "file" at bounding box center [324, 235] width 271 height 26
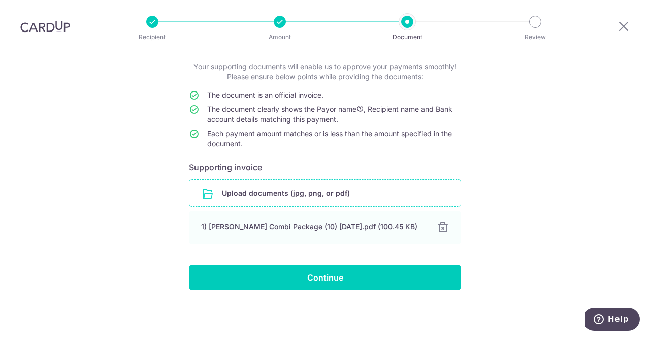
scroll to position [63, 0]
click at [382, 260] on form "Your supporting documents will enable us to approve your payments smoothly! Ple…" at bounding box center [325, 175] width 272 height 228
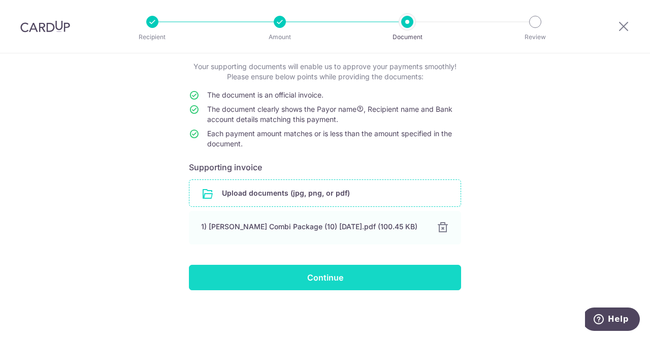
click at [378, 267] on input "Continue" at bounding box center [325, 276] width 272 height 25
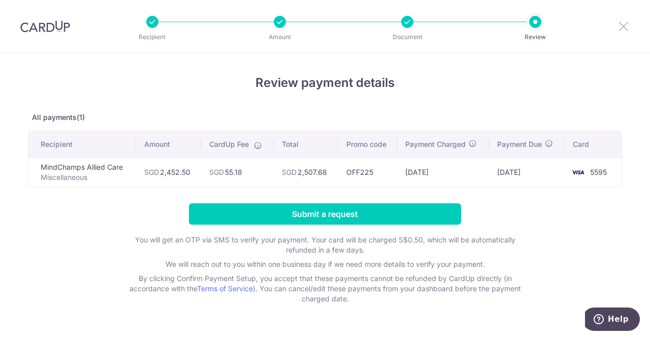
click at [627, 30] on icon at bounding box center [623, 26] width 12 height 13
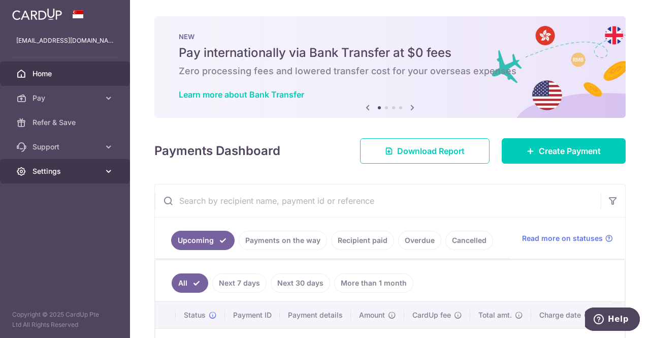
click at [55, 171] on span "Settings" at bounding box center [65, 171] width 67 height 10
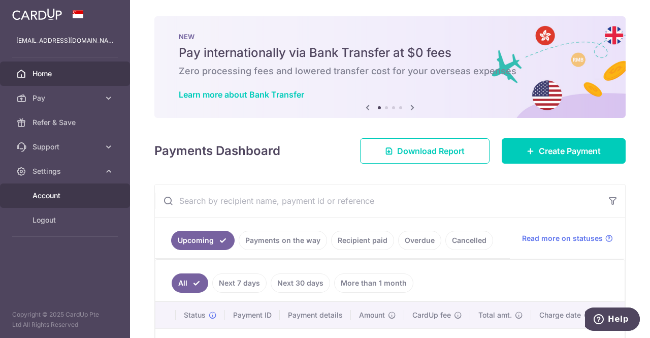
click at [57, 190] on span "Account" at bounding box center [65, 195] width 67 height 10
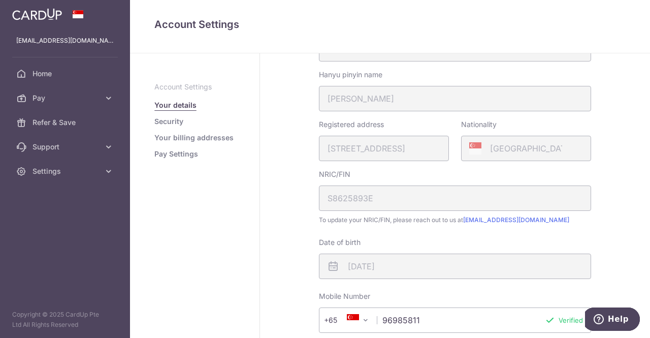
click at [395, 145] on div "Registered address [STREET_ADDRESS]" at bounding box center [384, 140] width 130 height 42
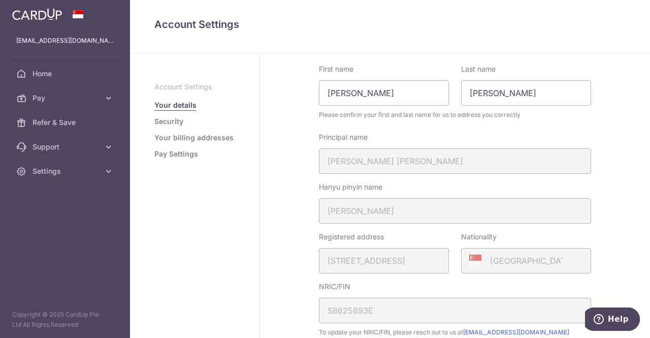
scroll to position [47, 0]
click at [356, 177] on fieldset "My Details First name [PERSON_NAME] Last name [PERSON_NAME] Please confirm your…" at bounding box center [455, 258] width 272 height 446
click at [364, 166] on div "Principal name [PERSON_NAME] [PERSON_NAME]" at bounding box center [455, 152] width 272 height 42
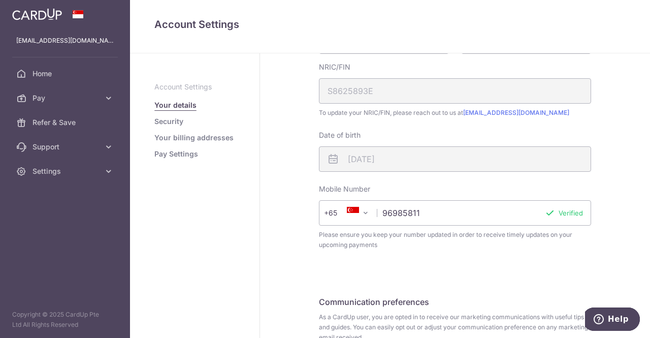
scroll to position [263, 0]
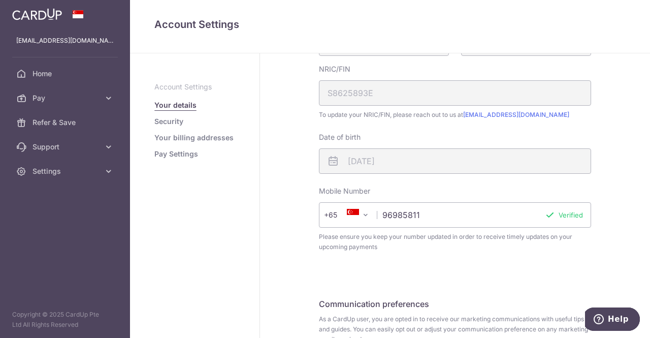
click at [380, 153] on div "[DATE]" at bounding box center [455, 160] width 272 height 25
click at [391, 101] on div "NRIC/FIN S8625893E" at bounding box center [455, 85] width 272 height 42
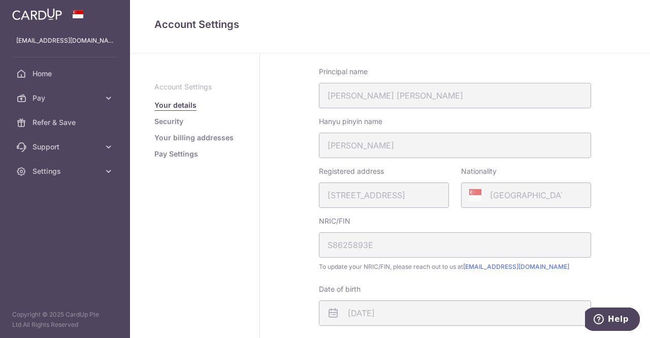
scroll to position [111, 0]
click at [366, 97] on div "Principal name [PERSON_NAME] [PERSON_NAME]" at bounding box center [455, 88] width 272 height 42
click at [158, 122] on link "Security" at bounding box center [168, 121] width 29 height 10
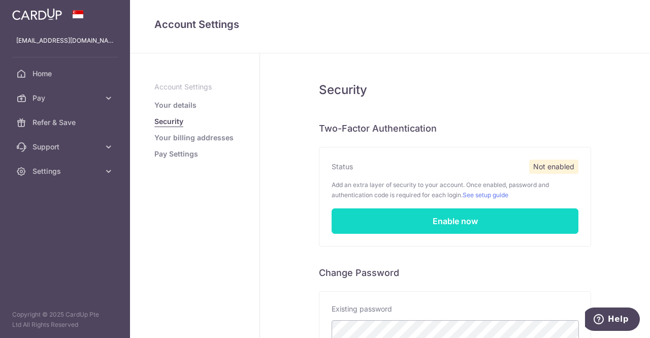
click at [484, 215] on link "Enable now" at bounding box center [454, 220] width 247 height 25
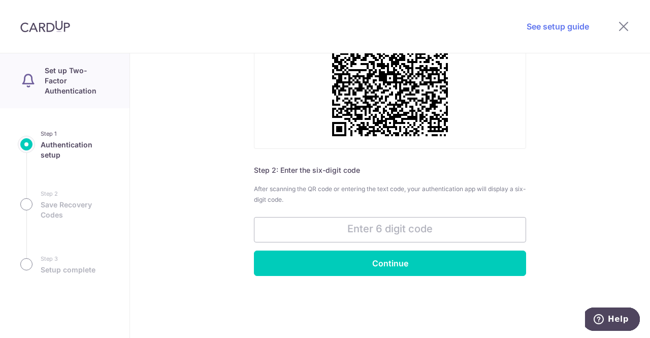
scroll to position [167, 0]
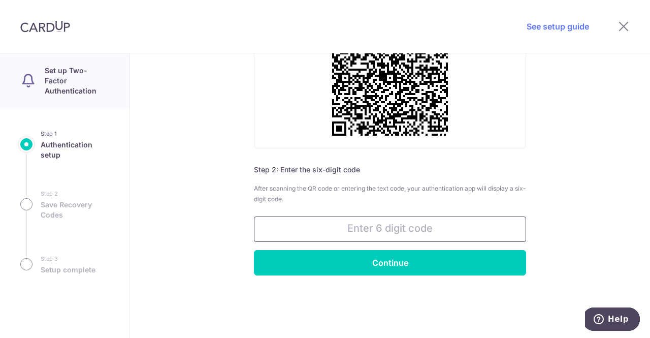
click at [334, 225] on input "text" at bounding box center [390, 228] width 272 height 25
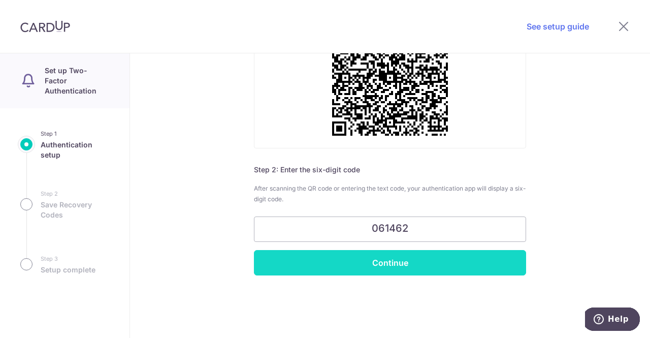
type input "061462"
click at [344, 259] on input "Continue" at bounding box center [390, 262] width 272 height 25
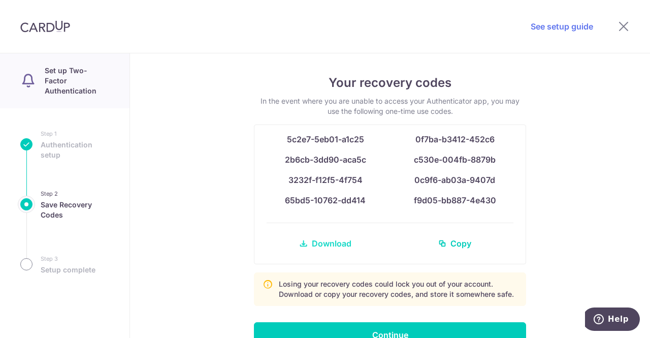
click at [342, 241] on span "Download" at bounding box center [332, 243] width 40 height 12
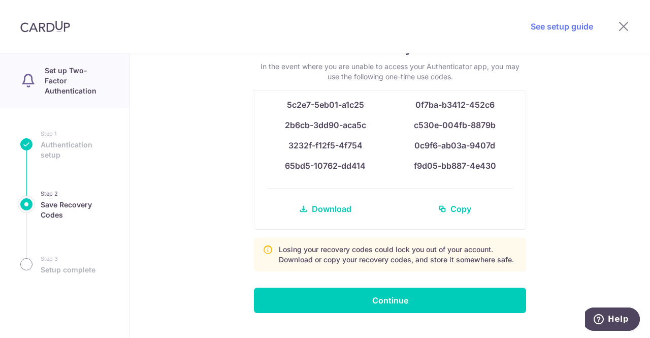
scroll to position [56, 0]
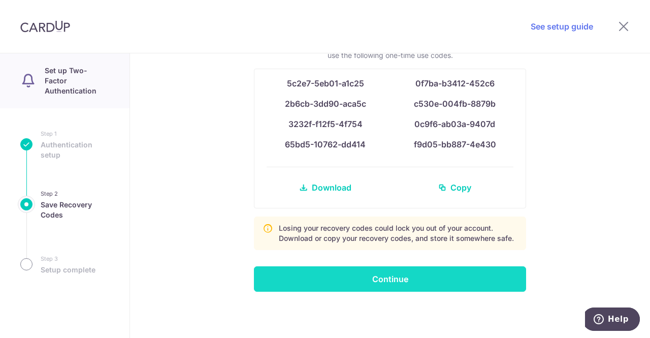
click at [424, 280] on input "Continue" at bounding box center [390, 278] width 272 height 25
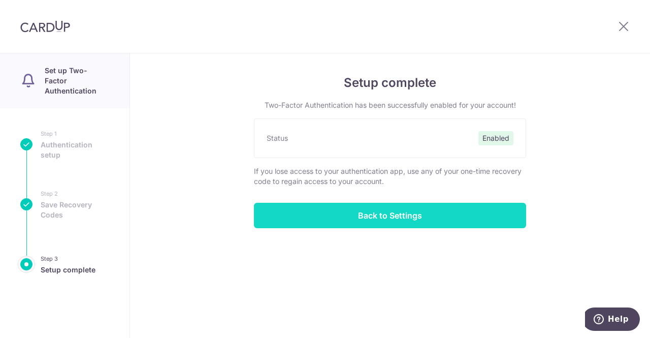
click at [342, 209] on input "Back to Settings" at bounding box center [390, 215] width 272 height 25
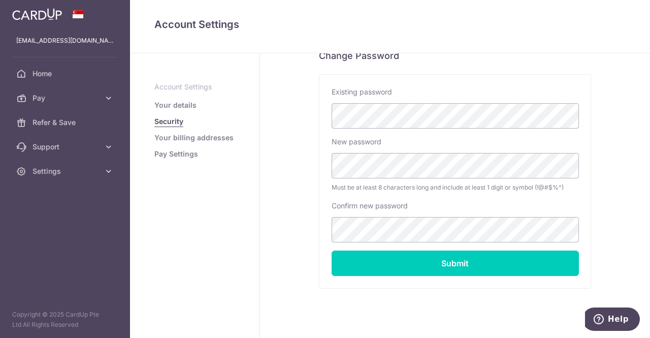
scroll to position [260, 0]
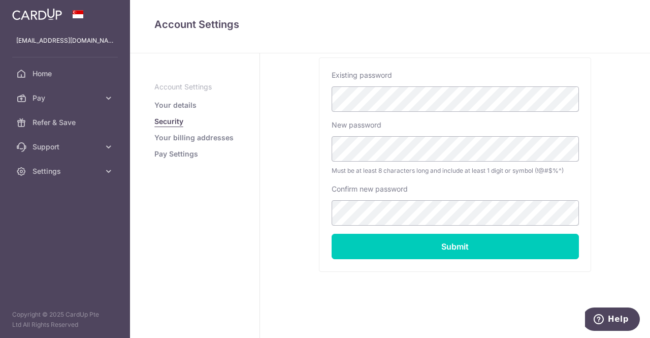
click at [219, 138] on link "Your billing addresses" at bounding box center [193, 137] width 79 height 10
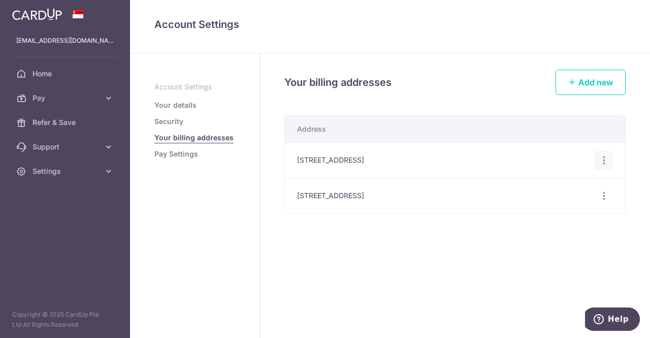
click at [608, 157] on icon "button" at bounding box center [603, 160] width 11 height 11
click at [565, 211] on span "Delete address" at bounding box center [569, 213] width 69 height 12
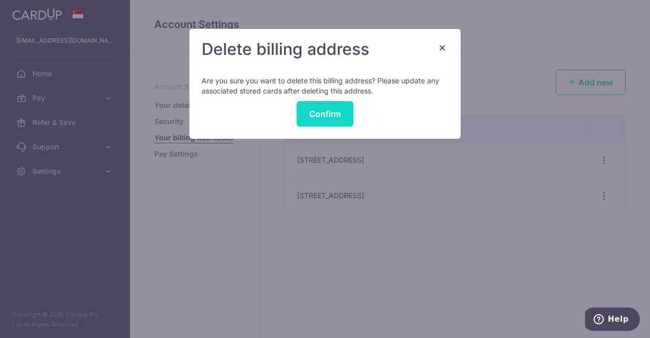
click at [342, 120] on button "Confirm" at bounding box center [324, 113] width 57 height 25
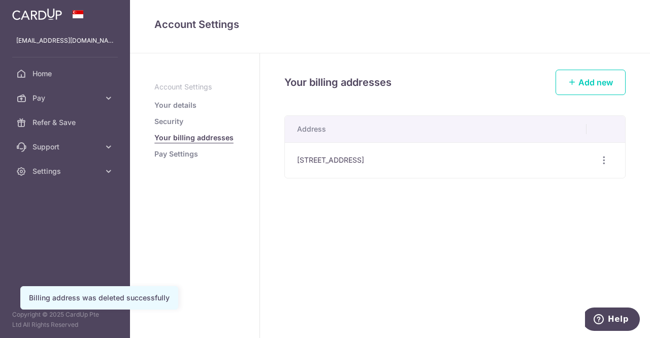
click at [172, 152] on link "Pay Settings" at bounding box center [176, 154] width 44 height 10
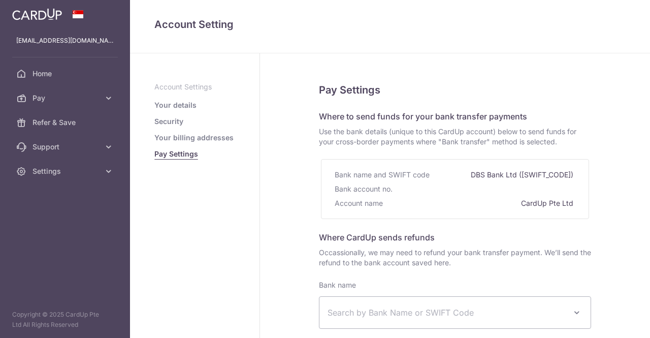
select select
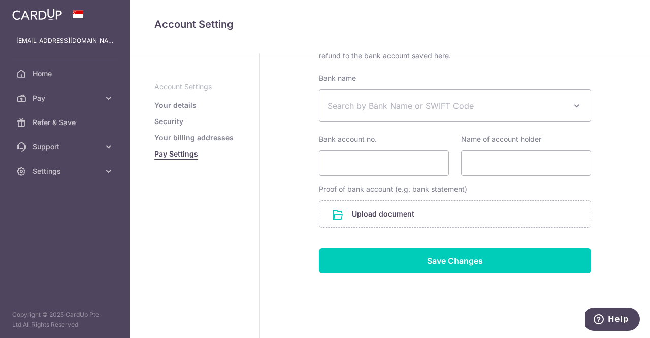
scroll to position [217, 0]
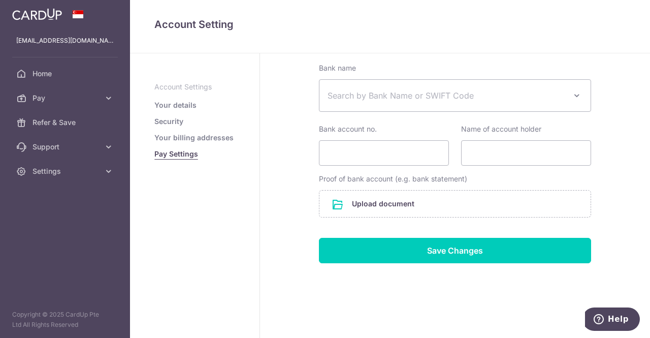
click at [184, 106] on link "Your details" at bounding box center [175, 105] width 42 height 10
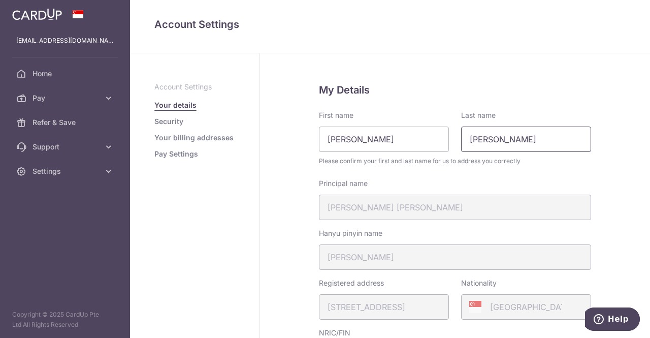
click at [549, 141] on input "[PERSON_NAME]" at bounding box center [526, 138] width 130 height 25
click at [563, 115] on div "Last name [PERSON_NAME]" at bounding box center [526, 131] width 130 height 42
click at [400, 209] on div "Principal name [PERSON_NAME] [PERSON_NAME]" at bounding box center [455, 199] width 272 height 42
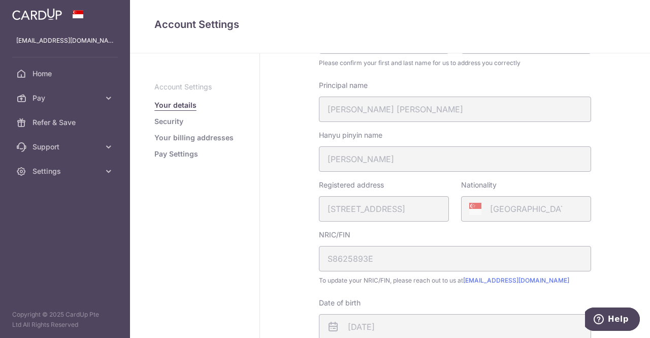
scroll to position [98, 0]
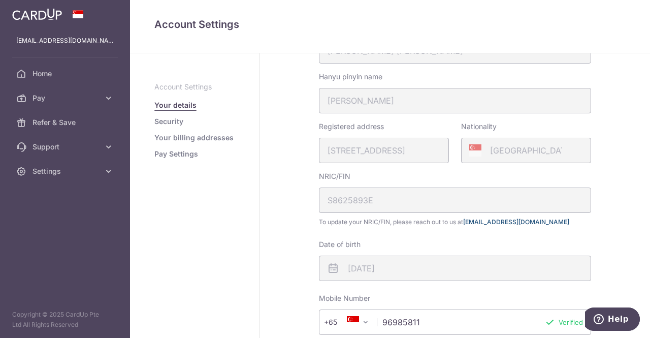
click at [501, 220] on link "[EMAIL_ADDRESS][DOMAIN_NAME]" at bounding box center [516, 222] width 106 height 8
click at [510, 37] on div "Account Settings Your Details Account Setting Your details Security Your billin…" at bounding box center [390, 26] width 520 height 53
drag, startPoint x: 523, startPoint y: 223, endPoint x: 464, endPoint y: 225, distance: 58.9
click at [464, 225] on span "To update your NRIC/FIN, please reach out to us at [EMAIL_ADDRESS][DOMAIN_NAME]" at bounding box center [455, 222] width 272 height 10
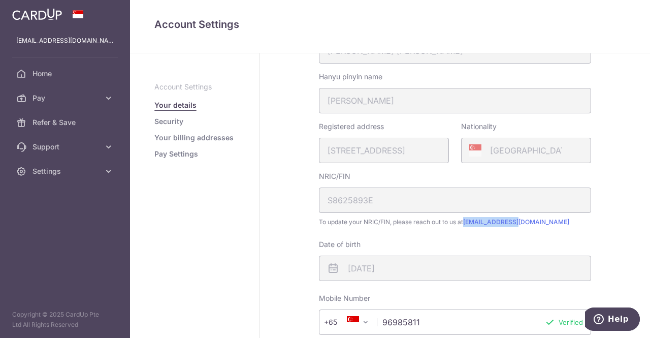
copy link "[EMAIL_ADDRESS][DOMAIN_NAME]"
drag, startPoint x: 398, startPoint y: 125, endPoint x: 314, endPoint y: 123, distance: 84.3
click at [314, 123] on div "Registered address [STREET_ADDRESS]" at bounding box center [384, 142] width 142 height 42
copy label "Registered address"
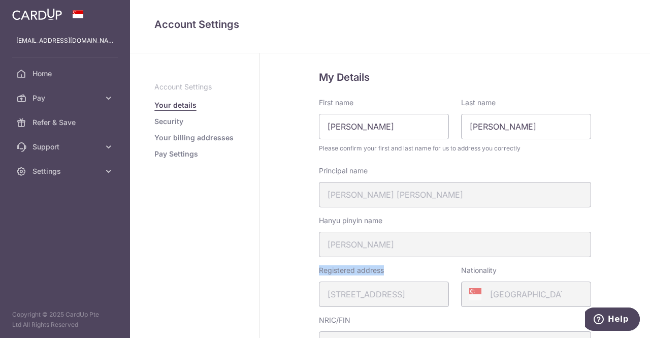
scroll to position [0, 0]
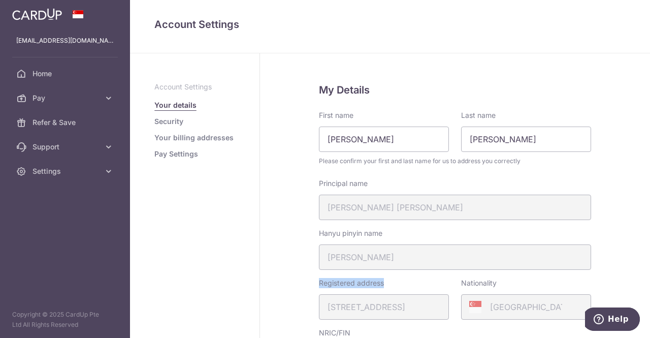
click at [177, 110] on link "Your details" at bounding box center [175, 105] width 42 height 10
click at [174, 125] on link "Security" at bounding box center [168, 121] width 29 height 10
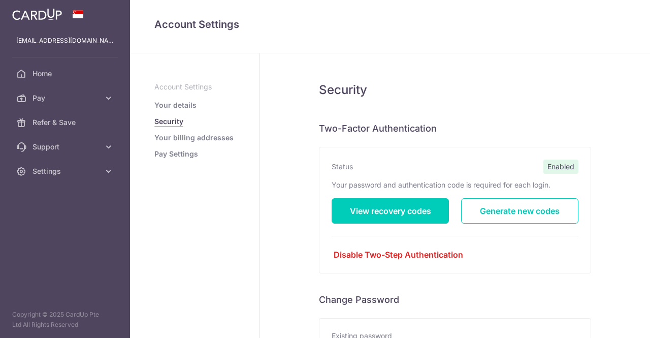
click at [183, 141] on link "Your billing addresses" at bounding box center [193, 137] width 79 height 10
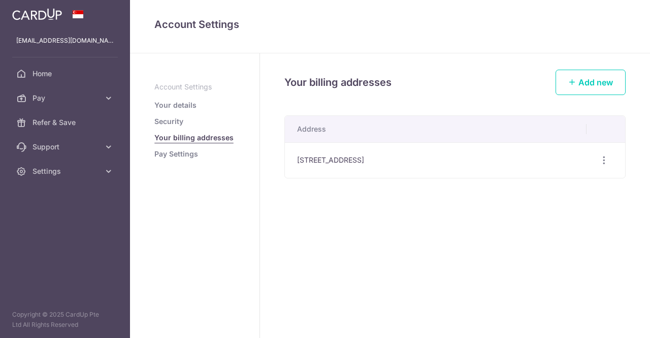
click at [171, 153] on link "Pay Settings" at bounding box center [176, 154] width 44 height 10
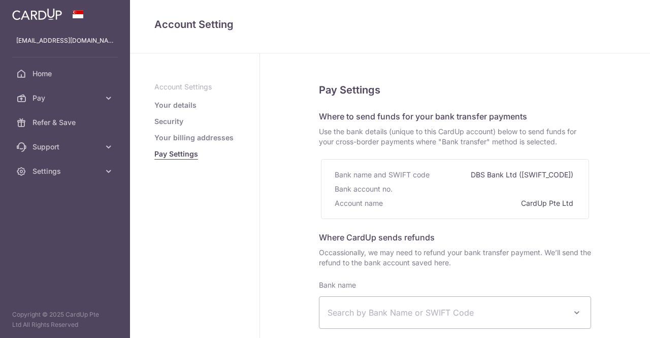
select select
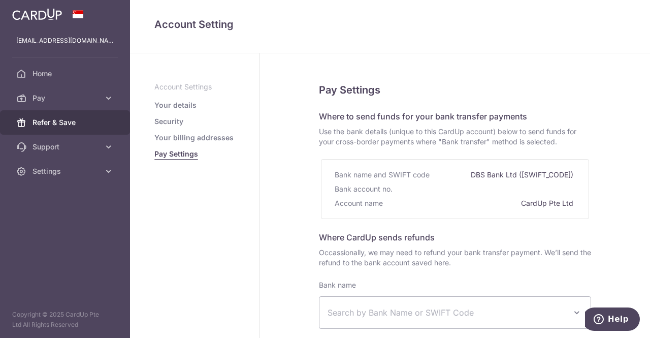
click at [42, 121] on span "Refer & Save" at bounding box center [65, 122] width 67 height 10
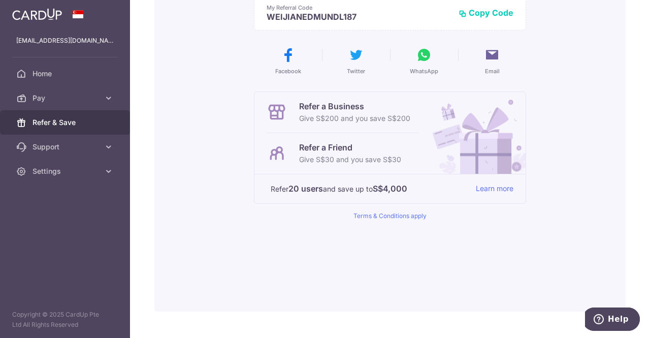
scroll to position [152, 0]
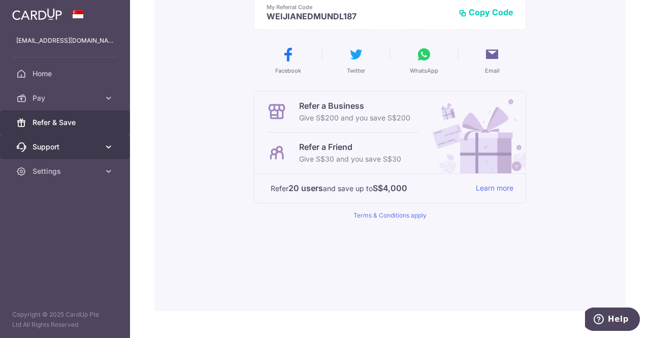
click at [55, 144] on span "Support" at bounding box center [65, 147] width 67 height 10
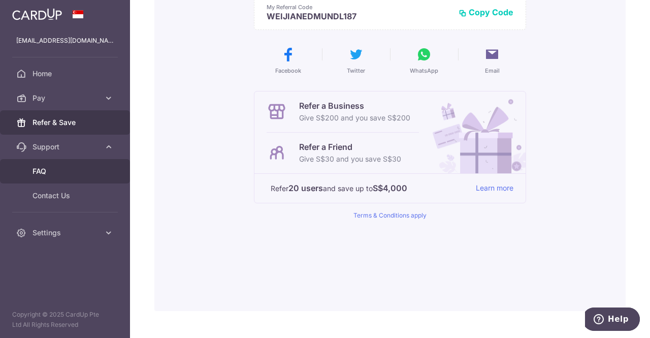
click at [61, 166] on span "FAQ" at bounding box center [65, 171] width 67 height 10
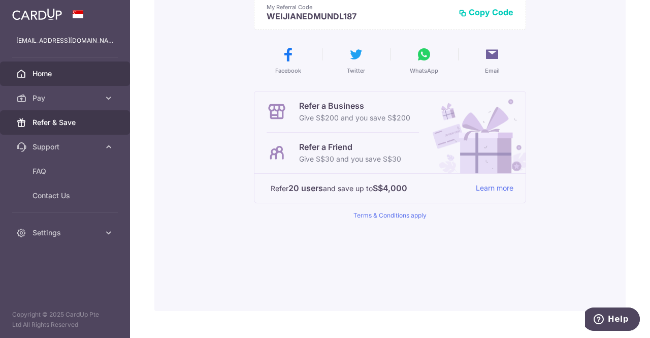
click at [28, 80] on link "Home" at bounding box center [65, 73] width 130 height 24
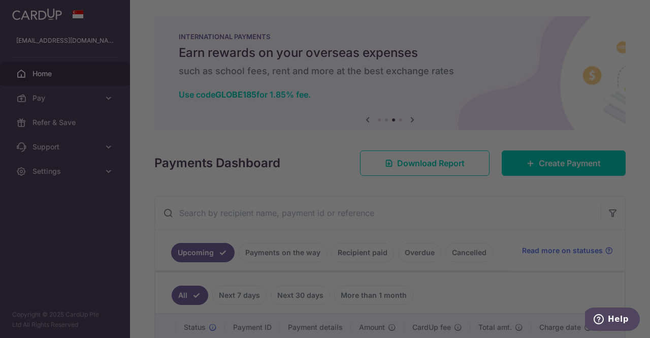
click at [494, 137] on div at bounding box center [328, 170] width 656 height 341
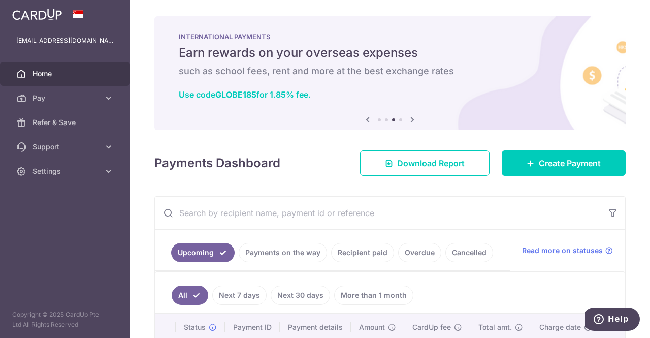
click at [406, 118] on icon at bounding box center [412, 119] width 12 height 13
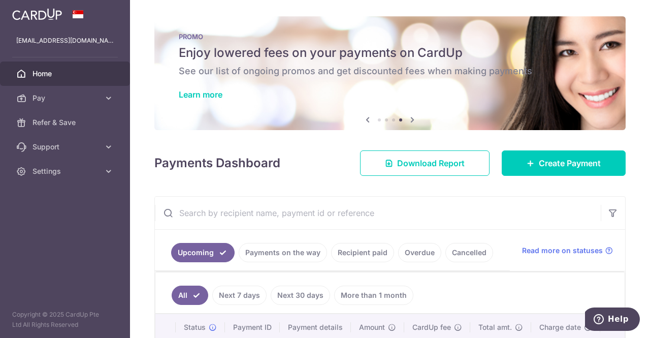
click at [406, 118] on icon at bounding box center [412, 119] width 12 height 13
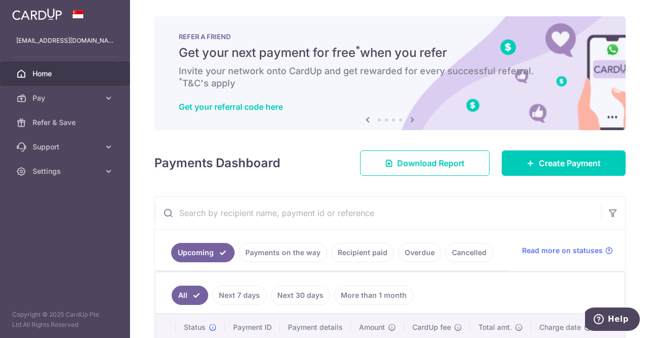
click at [406, 118] on icon at bounding box center [412, 119] width 12 height 13
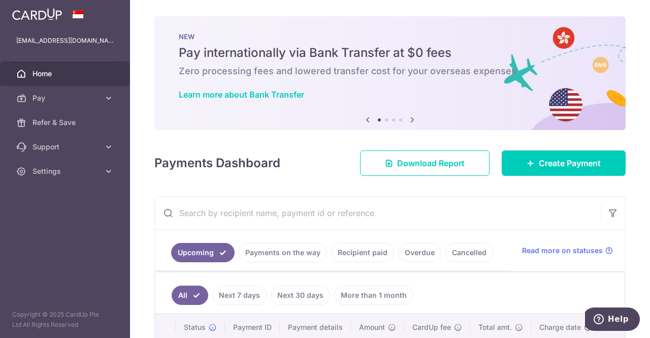
click at [406, 118] on icon at bounding box center [412, 119] width 12 height 13
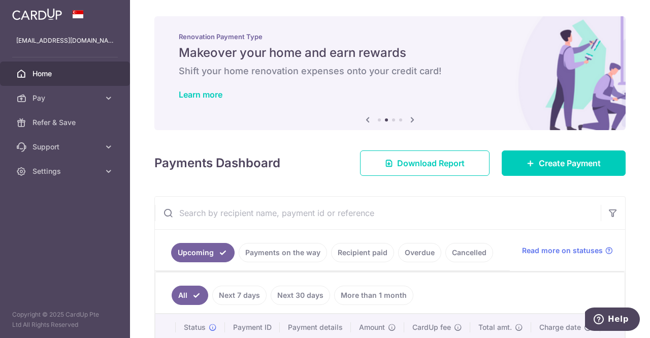
click at [406, 118] on icon at bounding box center [412, 119] width 12 height 13
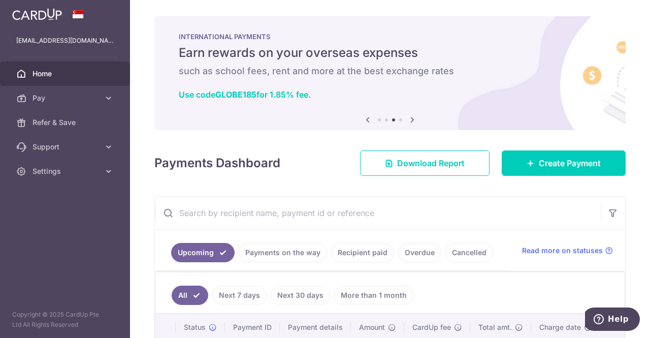
click at [411, 117] on icon at bounding box center [412, 119] width 12 height 13
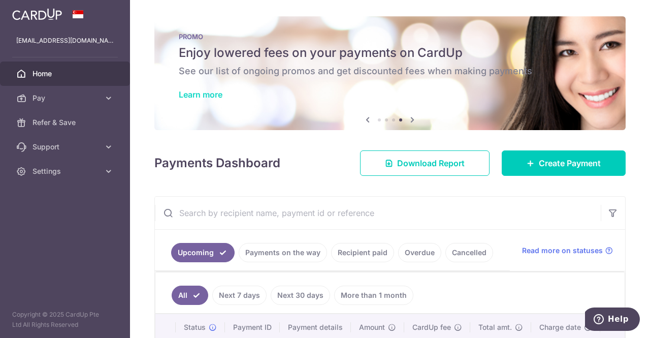
click at [205, 90] on link "Learn more" at bounding box center [201, 94] width 44 height 10
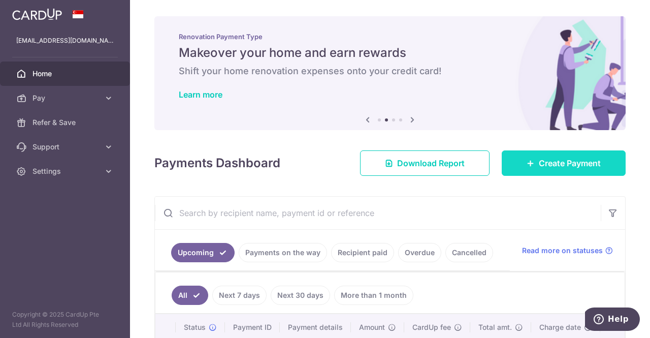
click at [533, 173] on link "Create Payment" at bounding box center [563, 162] width 124 height 25
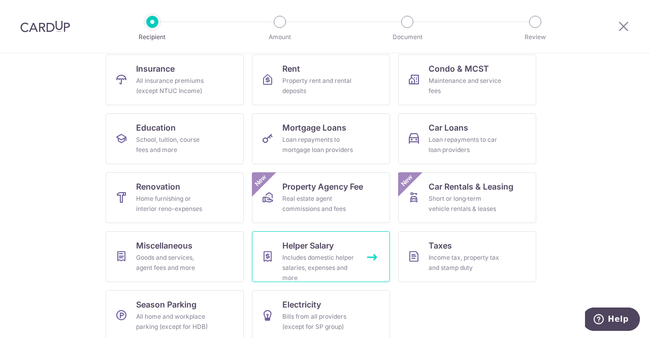
scroll to position [116, 0]
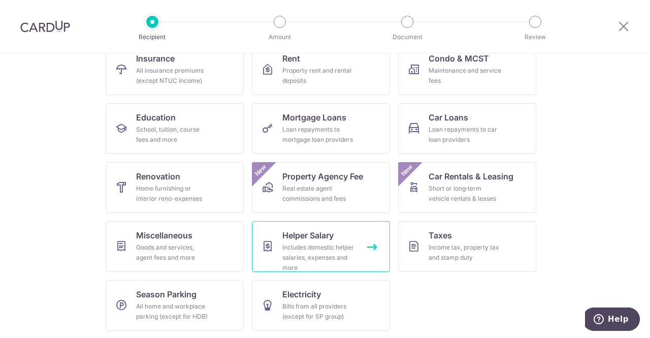
click at [354, 263] on link "Helper Salary Includes domestic helper salaries, expenses and more" at bounding box center [321, 246] width 138 height 51
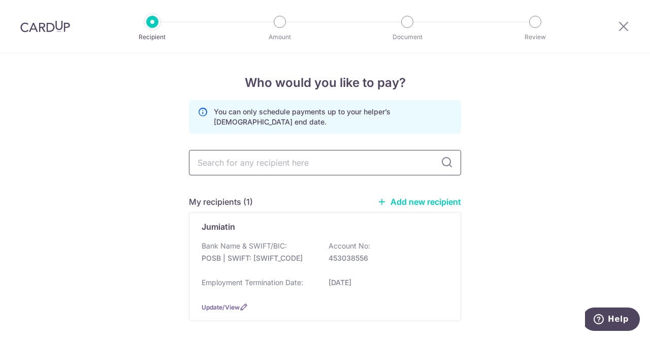
click at [322, 170] on input "text" at bounding box center [325, 162] width 272 height 25
click at [537, 223] on div "Who would you like to pay? You can only schedule payments up to your helper’s […" at bounding box center [325, 218] width 650 height 331
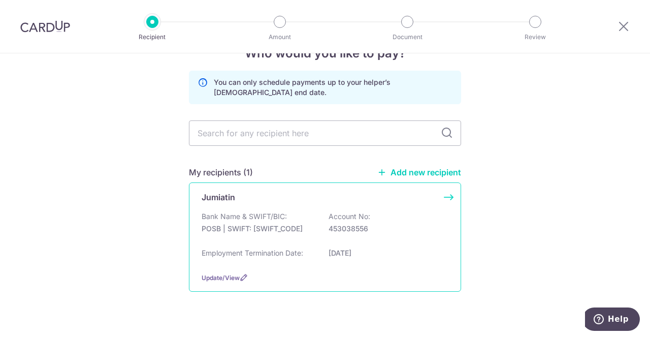
scroll to position [46, 0]
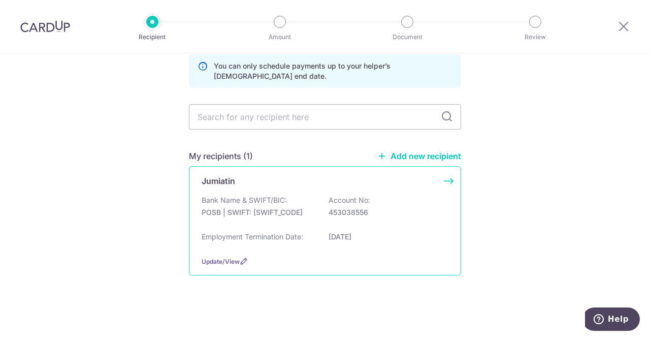
click at [343, 220] on div "Bank Name & SWIFT/BIC: POSB | SWIFT: [SWIFT_CODE] Account No: 453038556" at bounding box center [325, 211] width 247 height 32
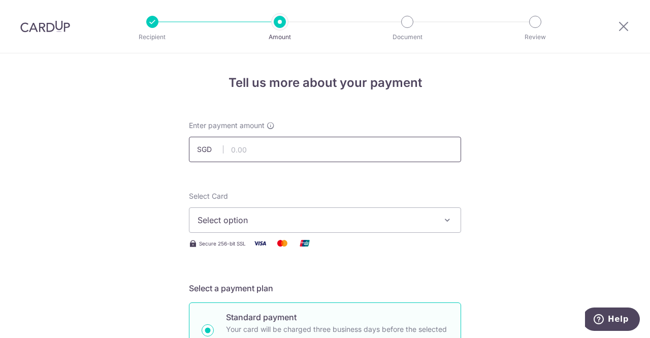
click at [315, 148] on input "text" at bounding box center [325, 149] width 272 height 25
type input "681.00"
click at [270, 216] on span "Select option" at bounding box center [315, 220] width 237 height 12
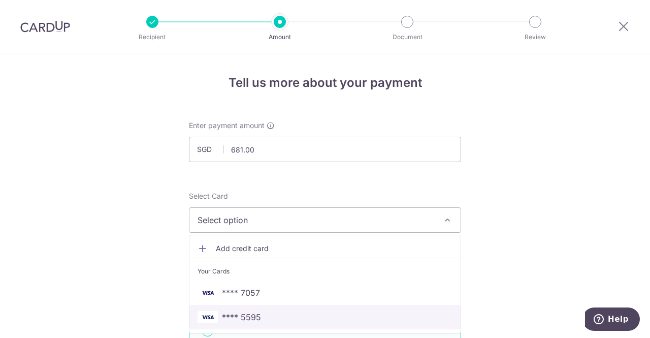
click at [275, 318] on span "**** 5595" at bounding box center [324, 317] width 255 height 12
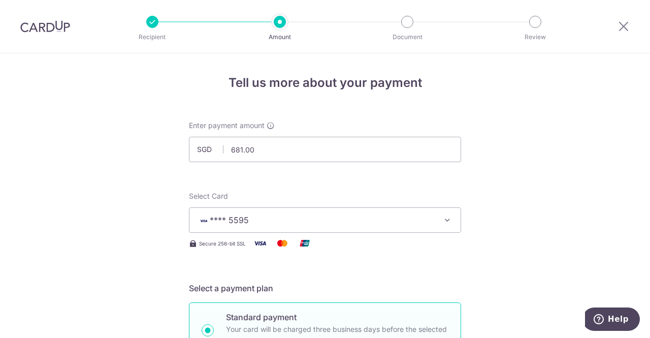
click at [356, 193] on div "Select Card **** 5595 Add credit card Your Cards **** 7057 **** 5595" at bounding box center [325, 212] width 272 height 42
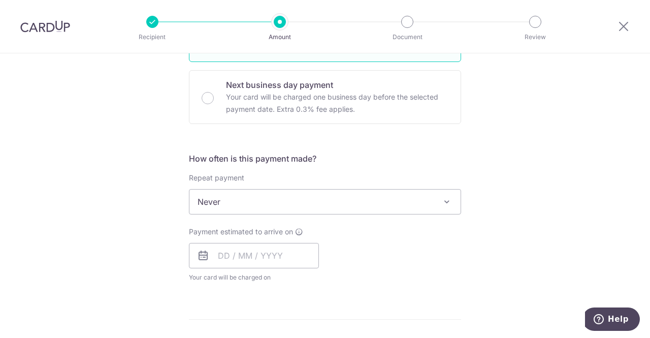
scroll to position [294, 0]
click at [448, 200] on span at bounding box center [447, 201] width 12 height 12
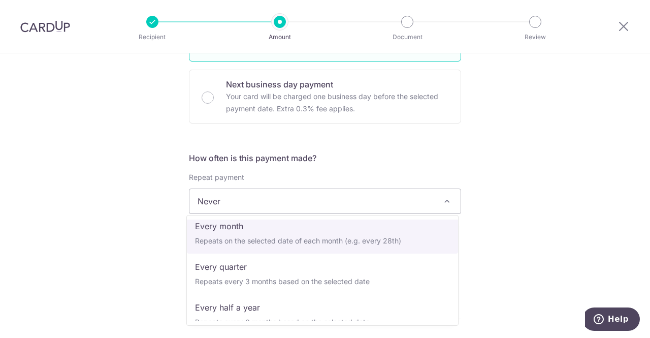
scroll to position [88, 0]
select select "3"
type input "[DATE]"
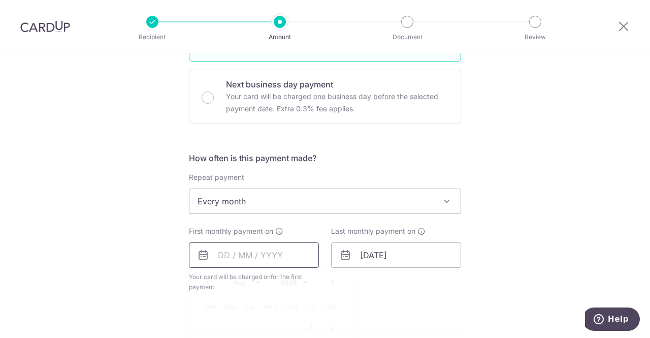
click at [248, 258] on input "text" at bounding box center [254, 254] width 130 height 25
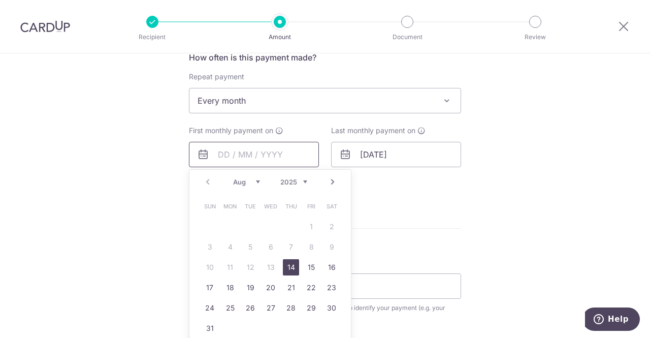
scroll to position [395, 0]
click at [272, 285] on link "20" at bounding box center [270, 287] width 16 height 16
type input "[DATE]"
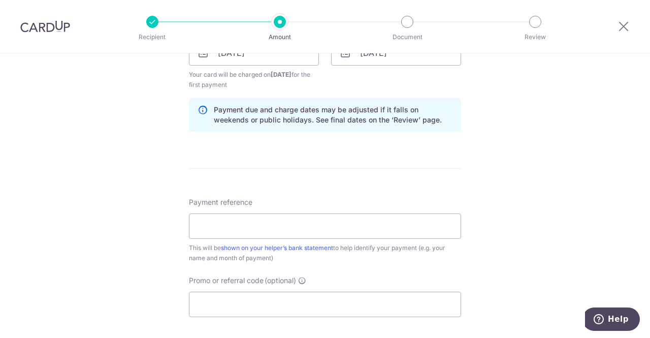
scroll to position [497, 0]
click at [334, 224] on input "Payment reference" at bounding box center [325, 225] width 272 height 25
type input "[DATE]"
click at [138, 236] on div "Tell us more about your payment Enter payment amount SGD 681.00 681.00 Select C…" at bounding box center [325, 41] width 650 height 970
click at [227, 298] on input "Promo or referral code (optional)" at bounding box center [325, 303] width 272 height 25
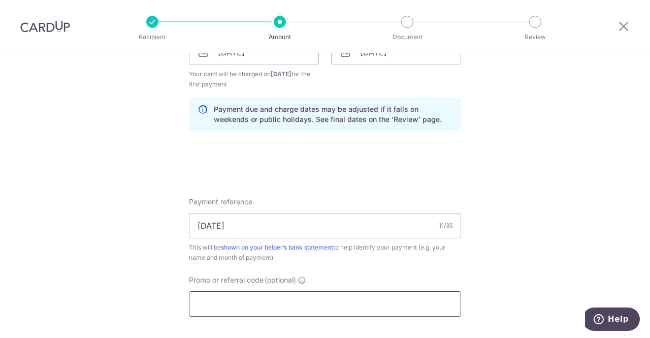
paste input "3HOME25R"
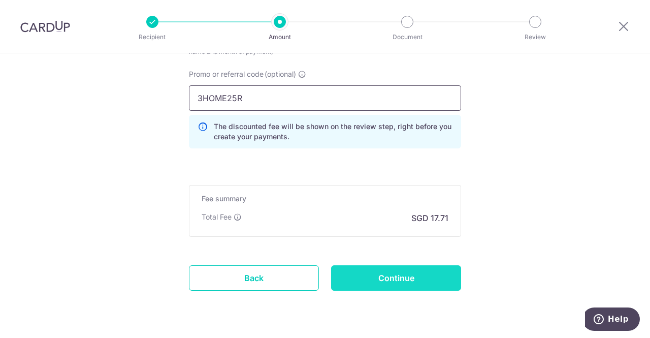
type input "3HOME25R"
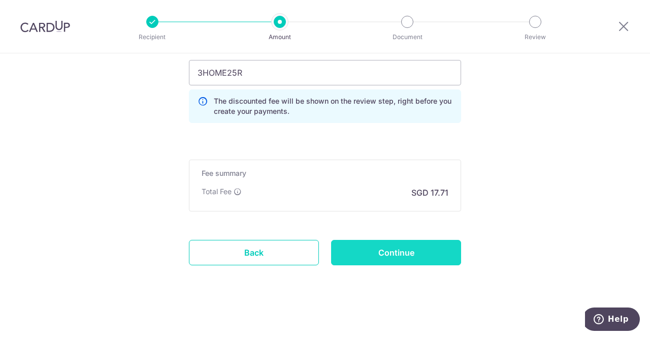
scroll to position [728, 0]
click at [383, 248] on input "Continue" at bounding box center [396, 251] width 130 height 25
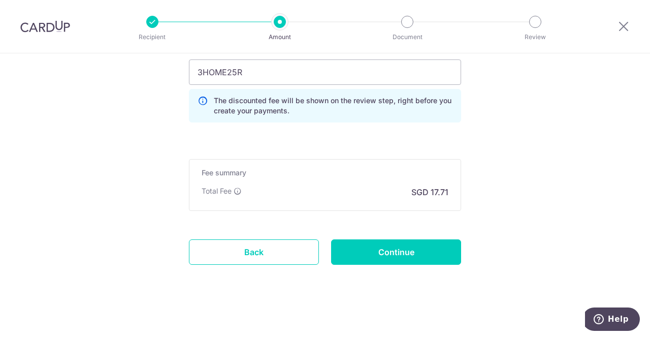
type input "Create Schedule"
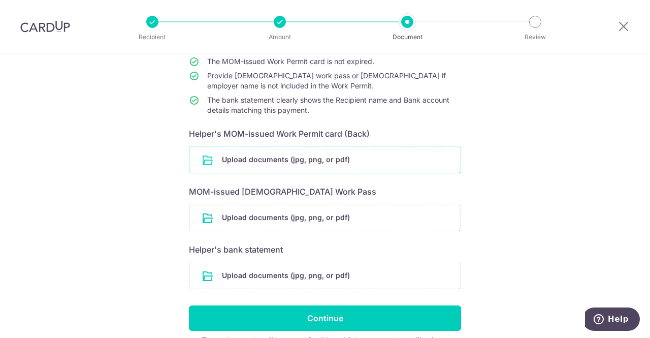
drag, startPoint x: 373, startPoint y: 174, endPoint x: 372, endPoint y: 167, distance: 6.3
click at [373, 174] on form "Your supporting documents will enable us to approve your payments smoothly! Ple…" at bounding box center [325, 184] width 272 height 322
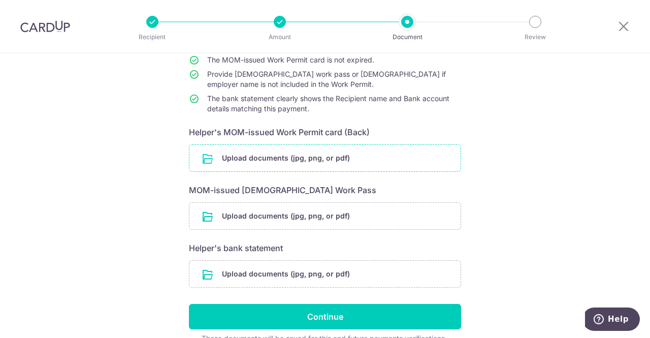
click at [372, 161] on input "file" at bounding box center [324, 158] width 271 height 26
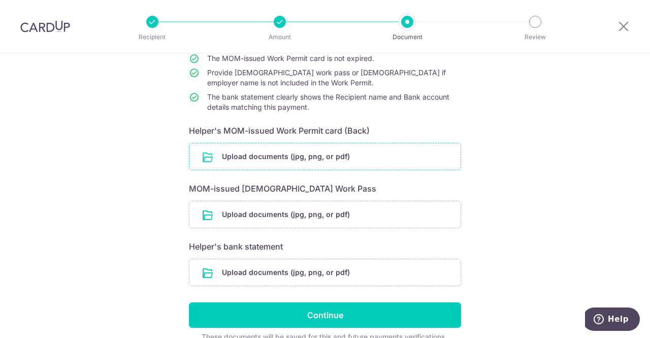
scroll to position [101, 0]
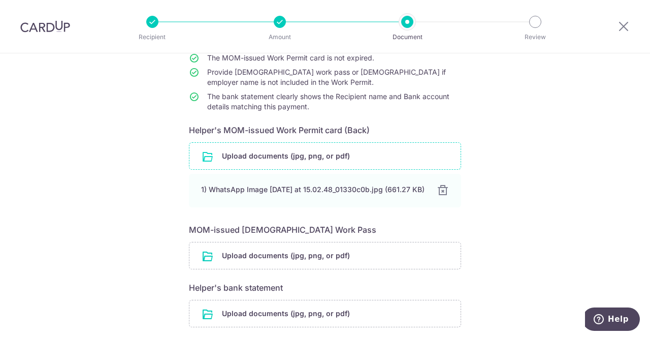
click at [505, 147] on div "Help us verify your payment Your supporting documents will enable us to approve…" at bounding box center [325, 191] width 650 height 478
click at [352, 262] on input "file" at bounding box center [324, 255] width 271 height 26
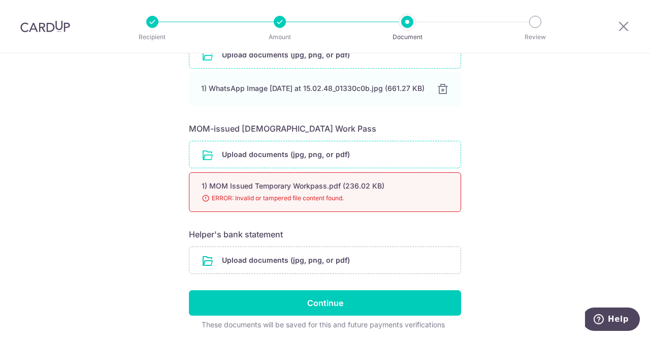
scroll to position [203, 0]
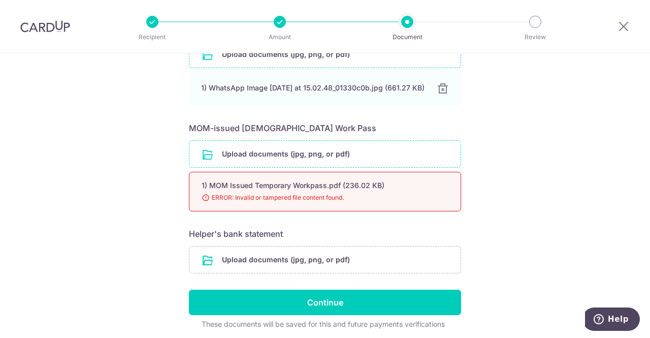
click at [580, 163] on div "Help us verify your payment Your supporting documents will enable us to approve…" at bounding box center [325, 114] width 650 height 526
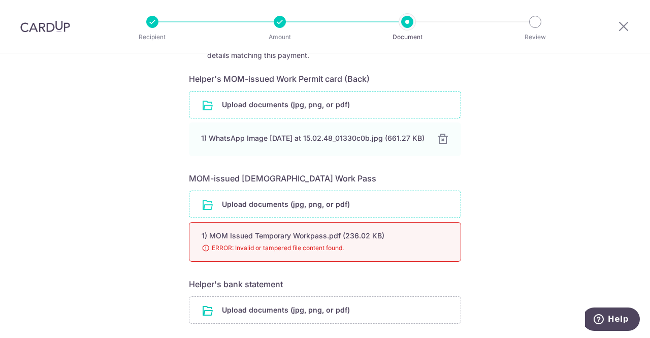
scroll to position [154, 0]
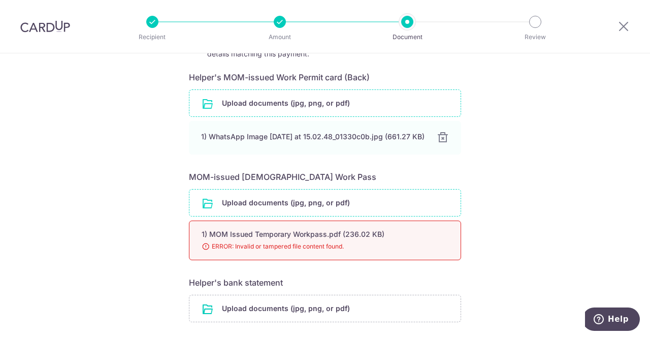
click at [345, 210] on input "file" at bounding box center [324, 202] width 271 height 26
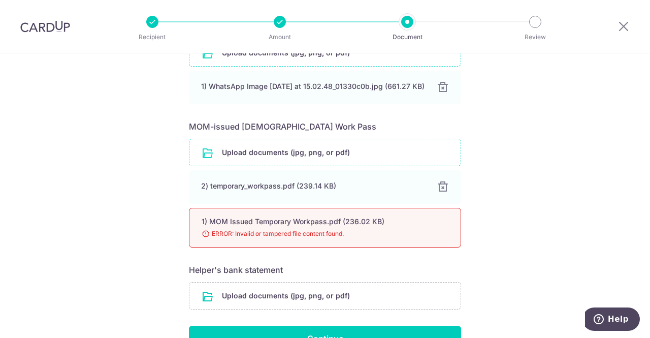
scroll to position [205, 0]
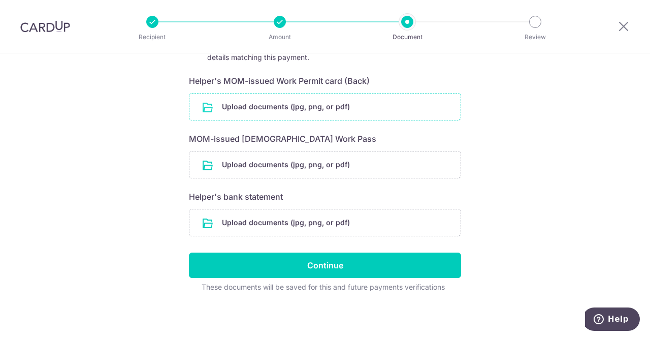
scroll to position [150, 0]
click at [267, 104] on input "file" at bounding box center [324, 106] width 271 height 26
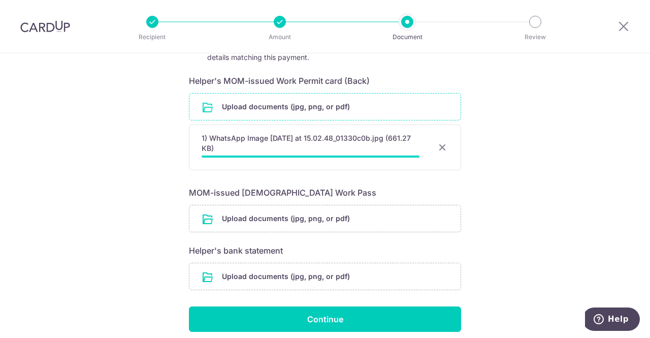
click at [298, 159] on div "1) WhatsApp Image [DATE] at 15.02.48_01330c0b.jpg (661.27 KB) 98%" at bounding box center [325, 147] width 272 height 46
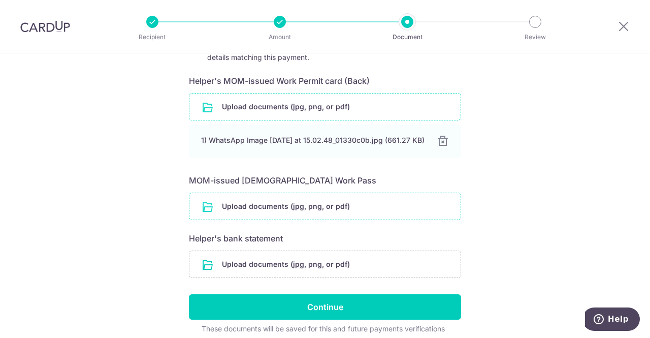
click at [288, 204] on input "file" at bounding box center [324, 206] width 271 height 26
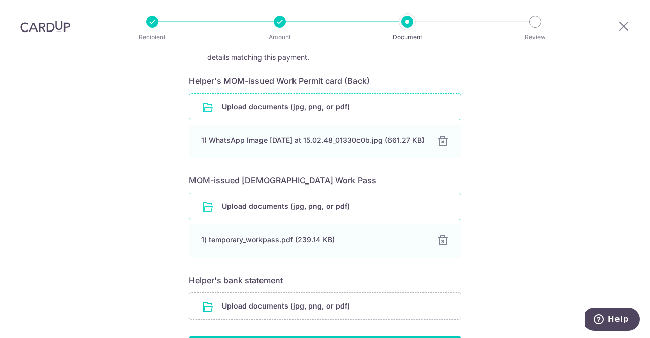
click at [520, 177] on div "Help us verify your payment Your supporting documents will enable us to approve…" at bounding box center [325, 163] width 650 height 520
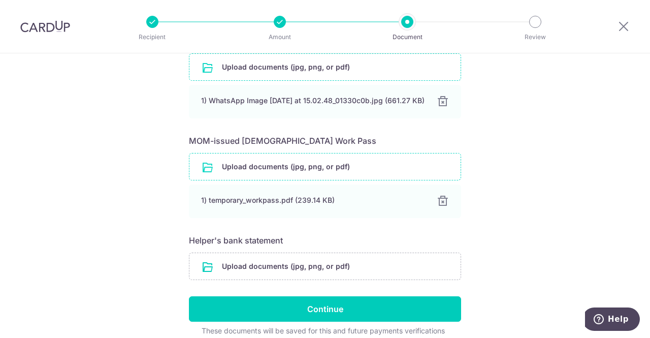
scroll to position [239, 0]
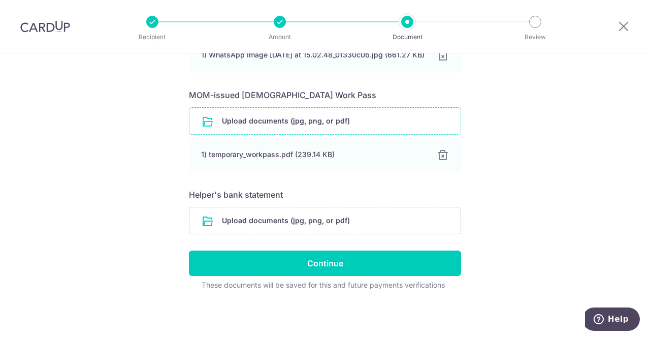
click at [418, 279] on form "Your supporting documents will enable us to approve your payments smoothly! Ple…" at bounding box center [325, 87] width 272 height 405
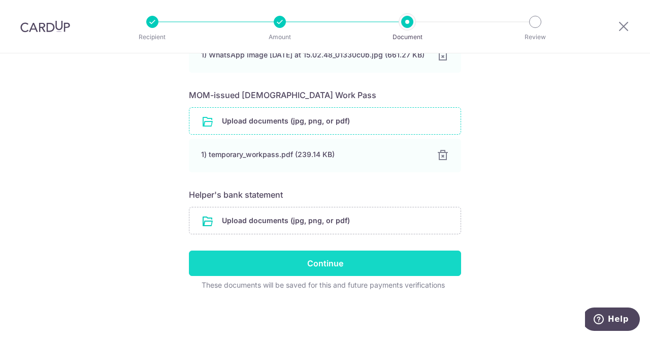
click at [418, 266] on input "Continue" at bounding box center [325, 262] width 272 height 25
